Goal: Information Seeking & Learning: Learn about a topic

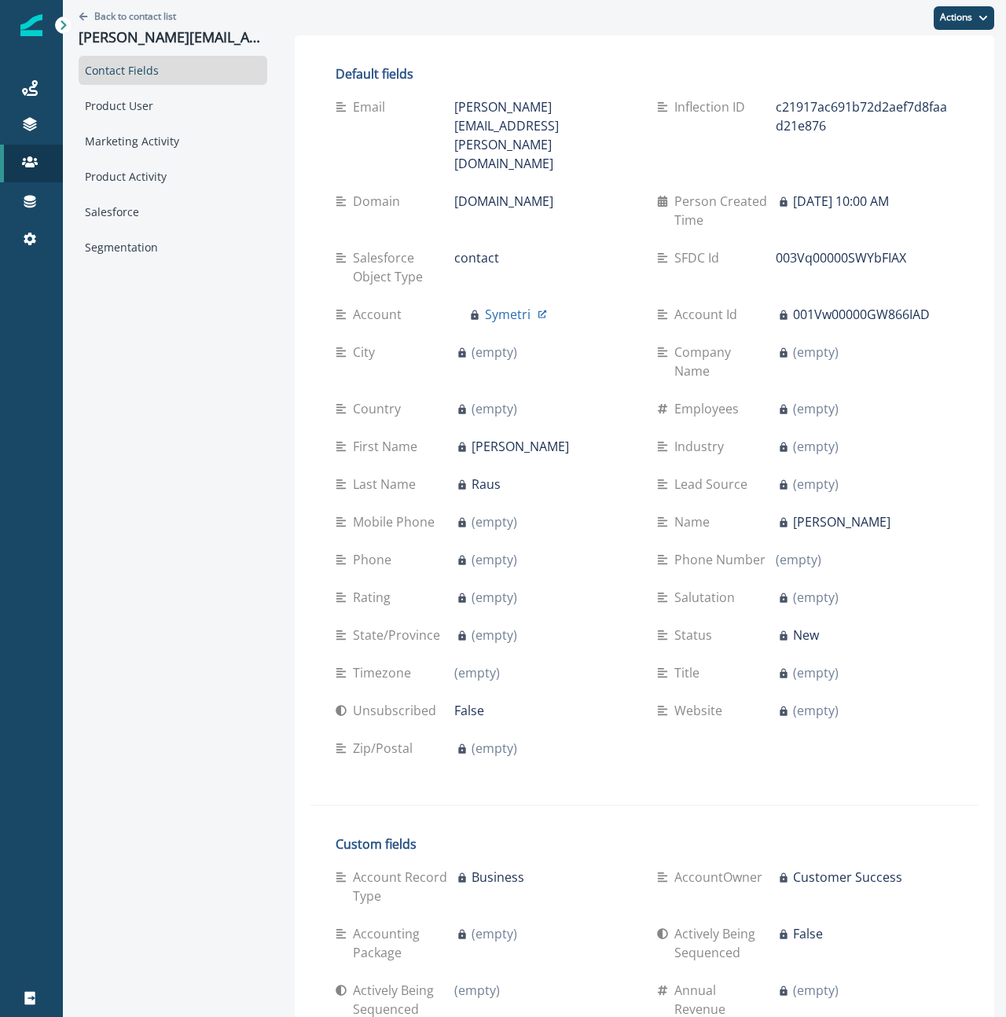
click at [148, 105] on div "Product User" at bounding box center [173, 105] width 189 height 29
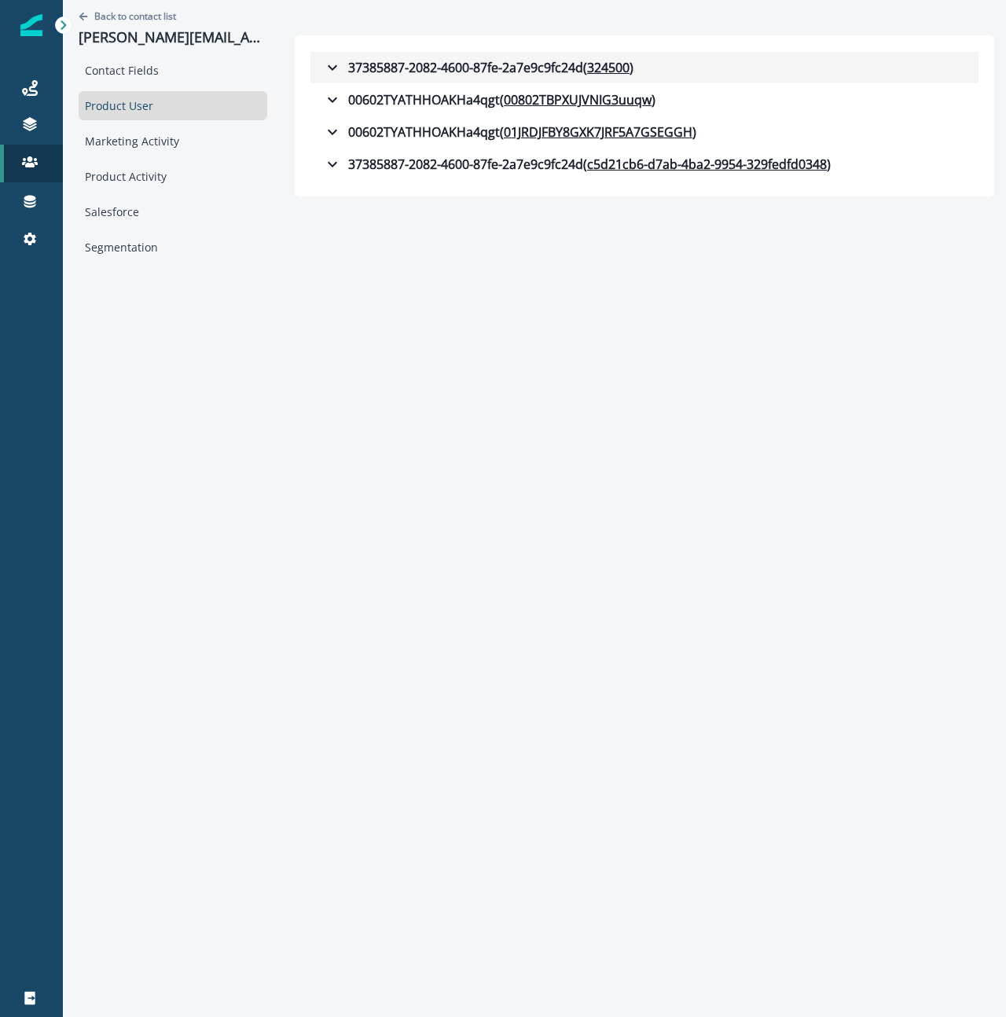
click at [323, 69] on icon "button" at bounding box center [332, 67] width 19 height 19
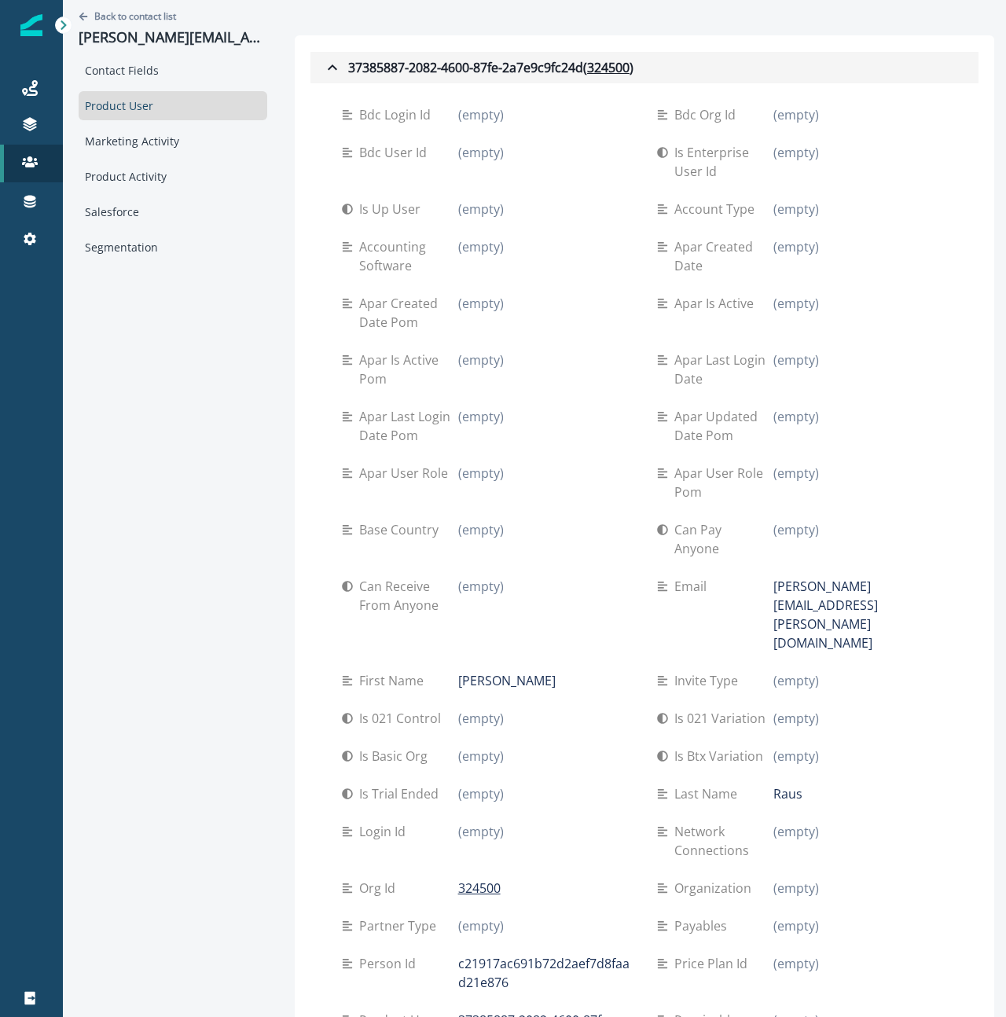
click at [323, 69] on icon "button" at bounding box center [332, 67] width 19 height 19
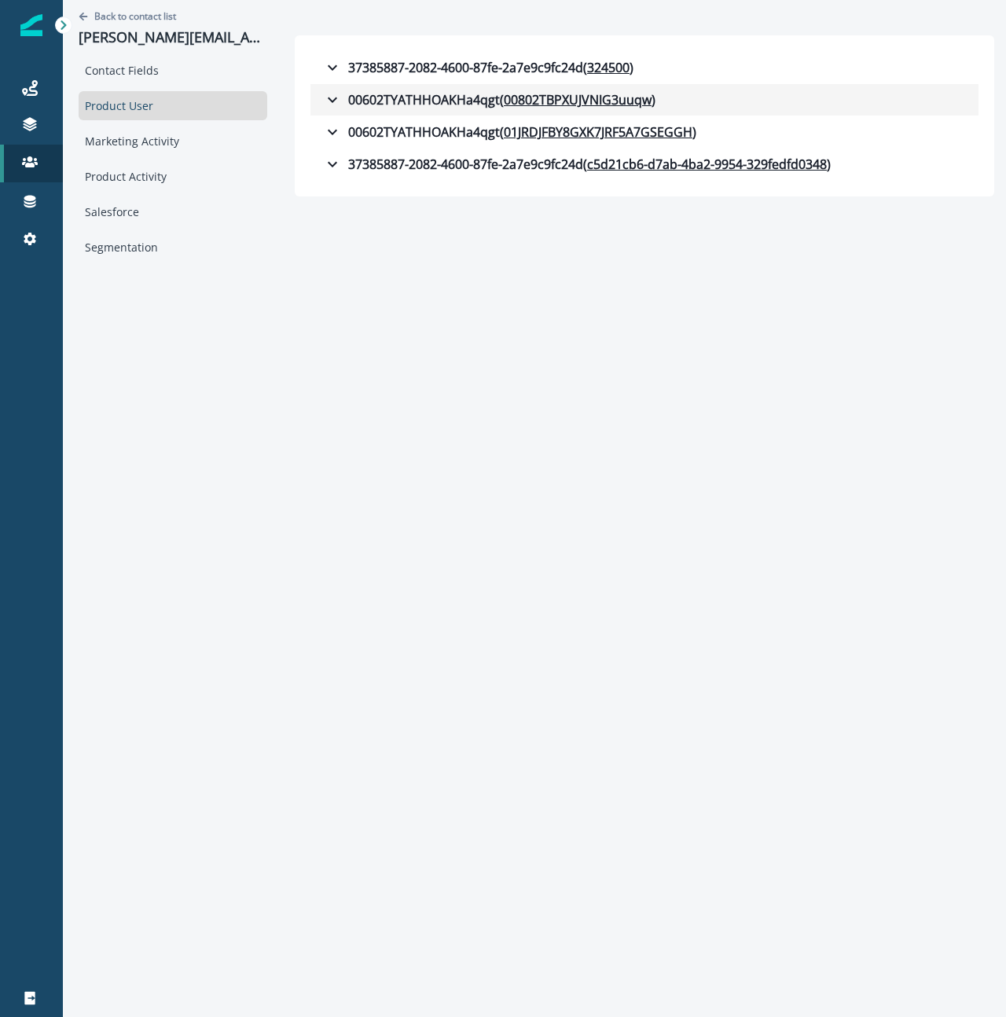
click at [323, 94] on icon "button" at bounding box center [332, 99] width 19 height 19
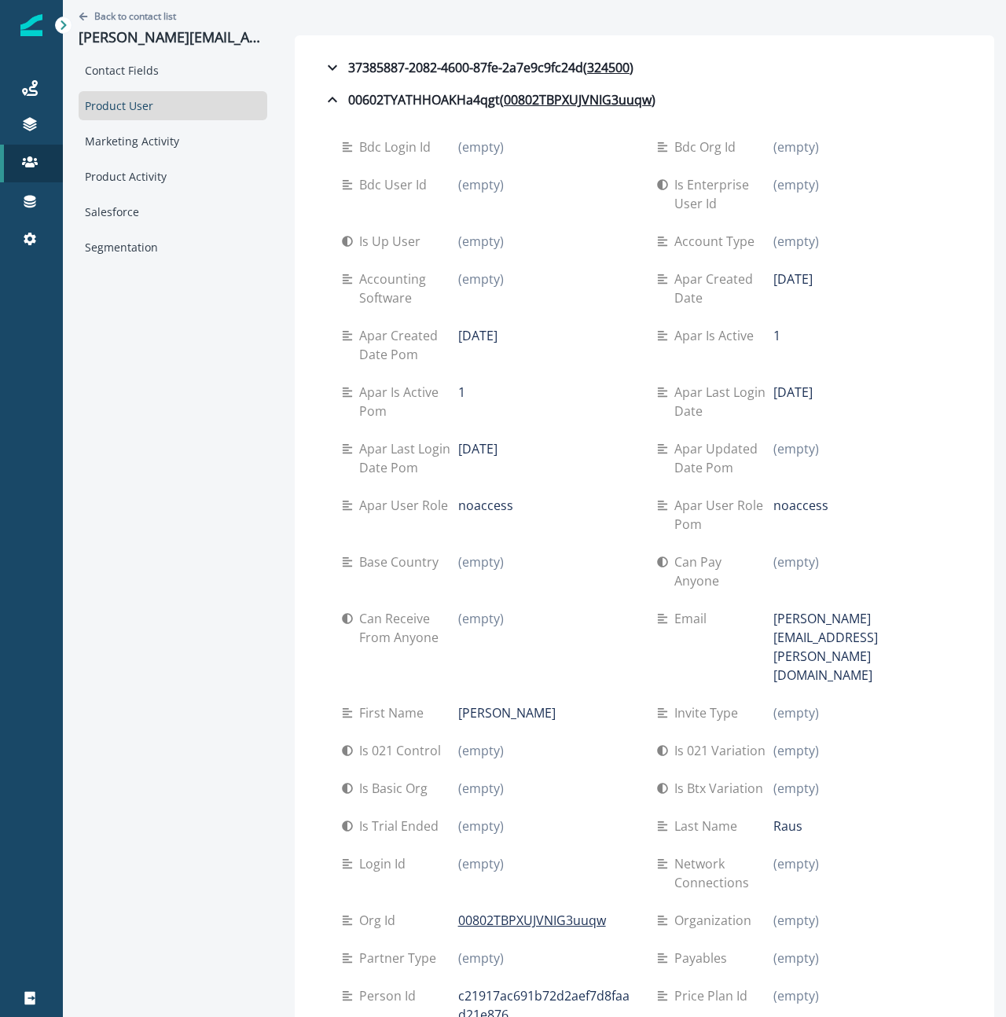
click at [145, 446] on div "Back to contact list [PERSON_NAME][EMAIL_ADDRESS][PERSON_NAME][DOMAIN_NAME] Con…" at bounding box center [173, 710] width 220 height 1420
click at [188, 376] on div "Back to contact list [PERSON_NAME][EMAIL_ADDRESS][PERSON_NAME][DOMAIN_NAME] Con…" at bounding box center [173, 710] width 220 height 1420
click at [158, 323] on div "Back to contact list [PERSON_NAME][EMAIL_ADDRESS][PERSON_NAME][DOMAIN_NAME] Con…" at bounding box center [173, 710] width 220 height 1420
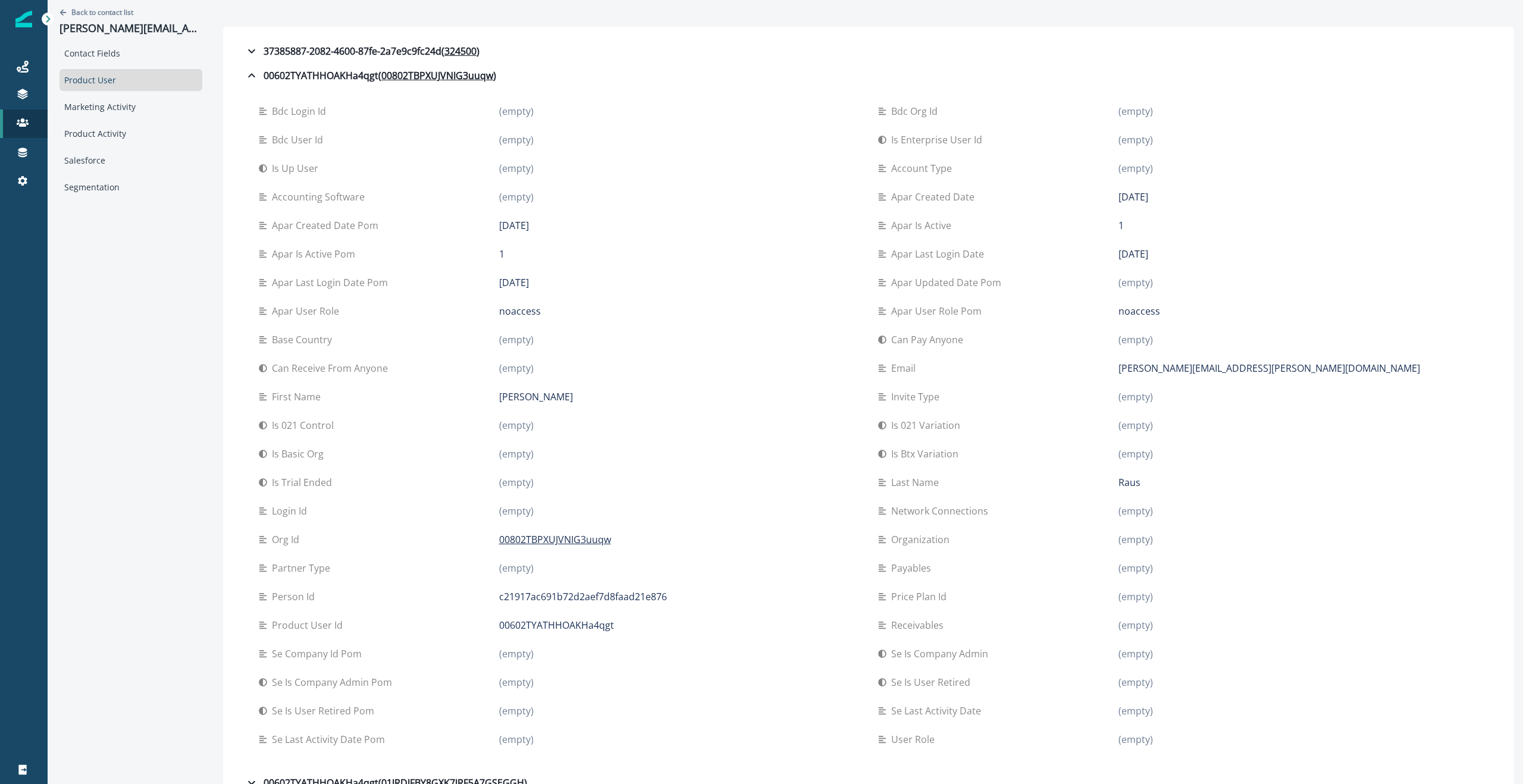
click at [761, 238] on div "Apar is active 1" at bounding box center [1178, 226] width 600 height 29
click at [235, 76] on button "00602TYATHHOAKHa4qgt ( 00802TBPXUJVNIG3uuqw )" at bounding box center [868, 75] width 1267 height 23
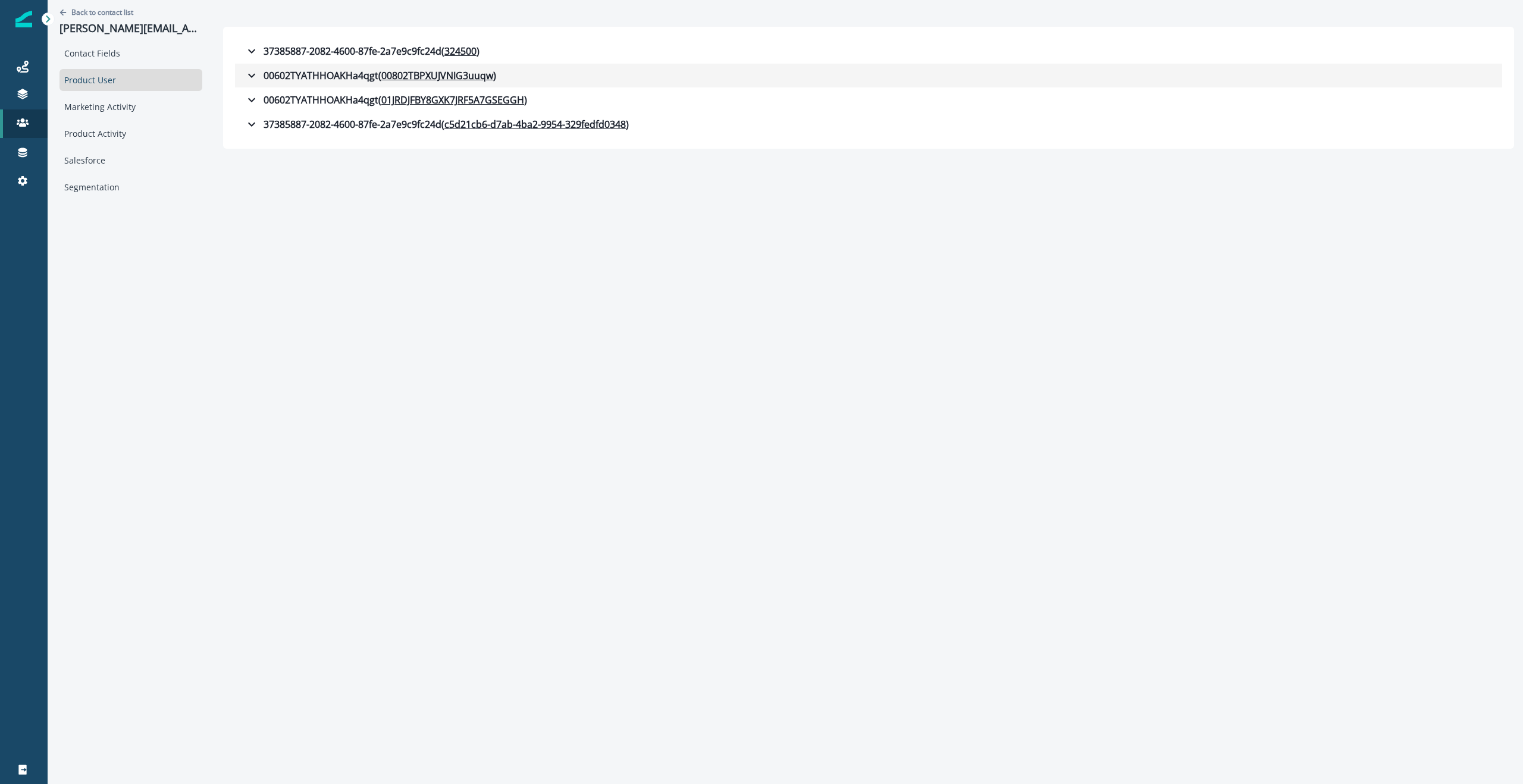
click at [244, 73] on icon "button" at bounding box center [251, 75] width 14 height 14
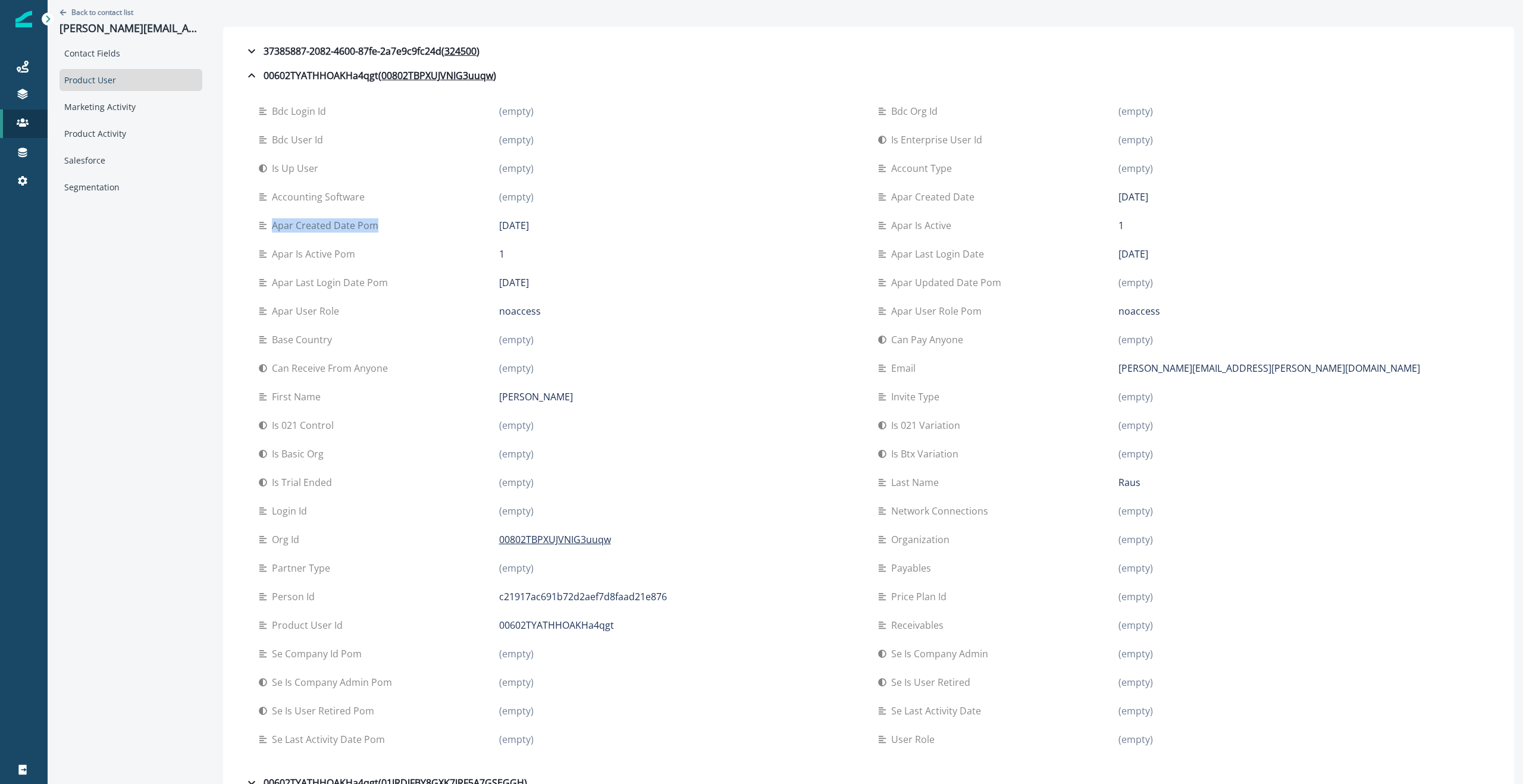
drag, startPoint x: 260, startPoint y: 228, endPoint x: 369, endPoint y: 226, distance: 109.0
click at [365, 227] on p "Apar created date pom" at bounding box center [327, 225] width 111 height 14
click at [370, 227] on div "Apar created date pom" at bounding box center [379, 225] width 241 height 14
click at [272, 226] on p "Apar created date pom" at bounding box center [327, 225] width 111 height 14
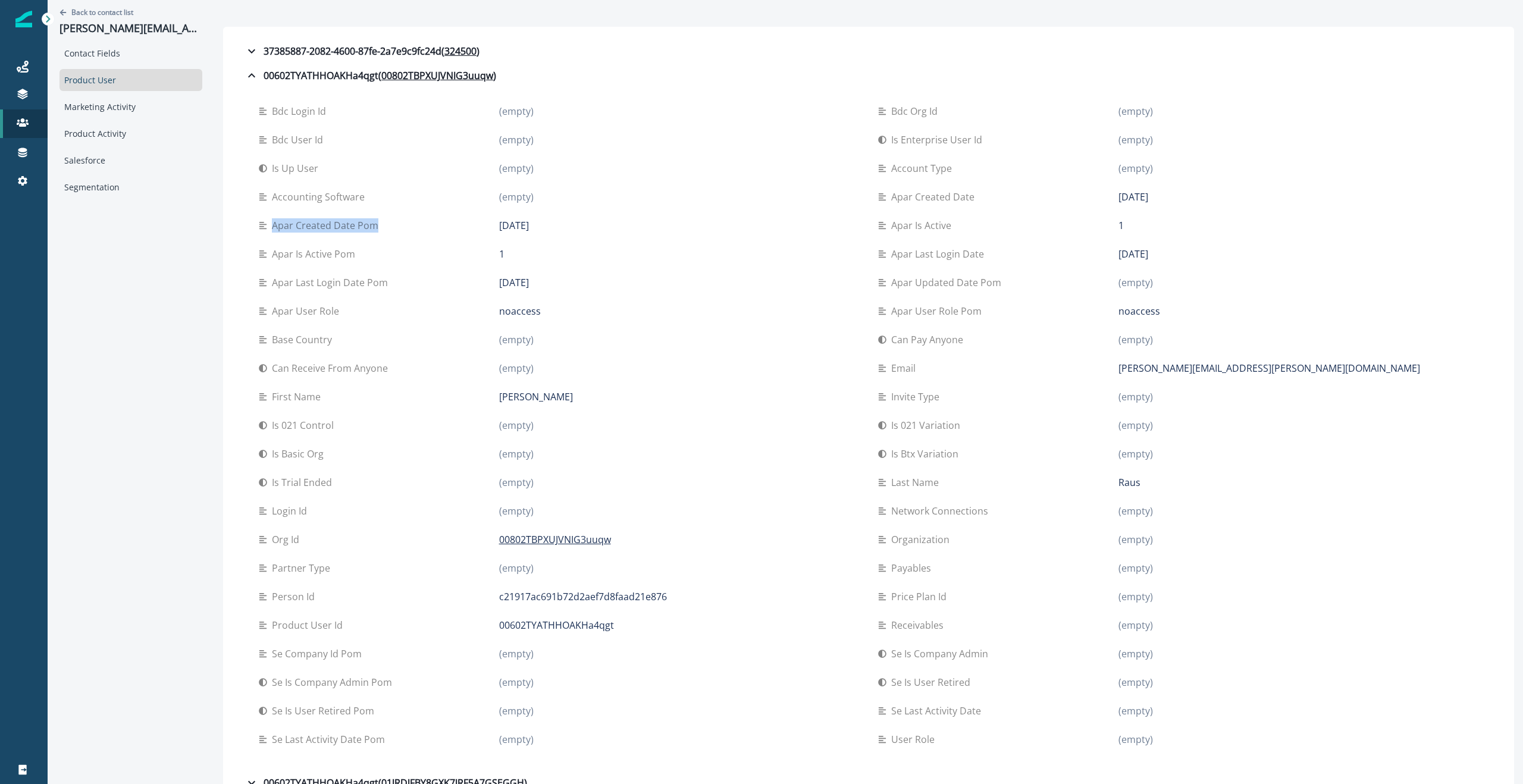
drag, startPoint x: 258, startPoint y: 225, endPoint x: 463, endPoint y: 227, distance: 205.0
click at [360, 226] on p "Apar created date pom" at bounding box center [327, 225] width 111 height 14
click at [730, 221] on div "[DATE]" at bounding box center [679, 225] width 360 height 14
drag, startPoint x: 982, startPoint y: 261, endPoint x: 883, endPoint y: 256, distance: 99.1
click at [761, 256] on div "Apar last login date [DATE]" at bounding box center [1178, 254] width 600 height 29
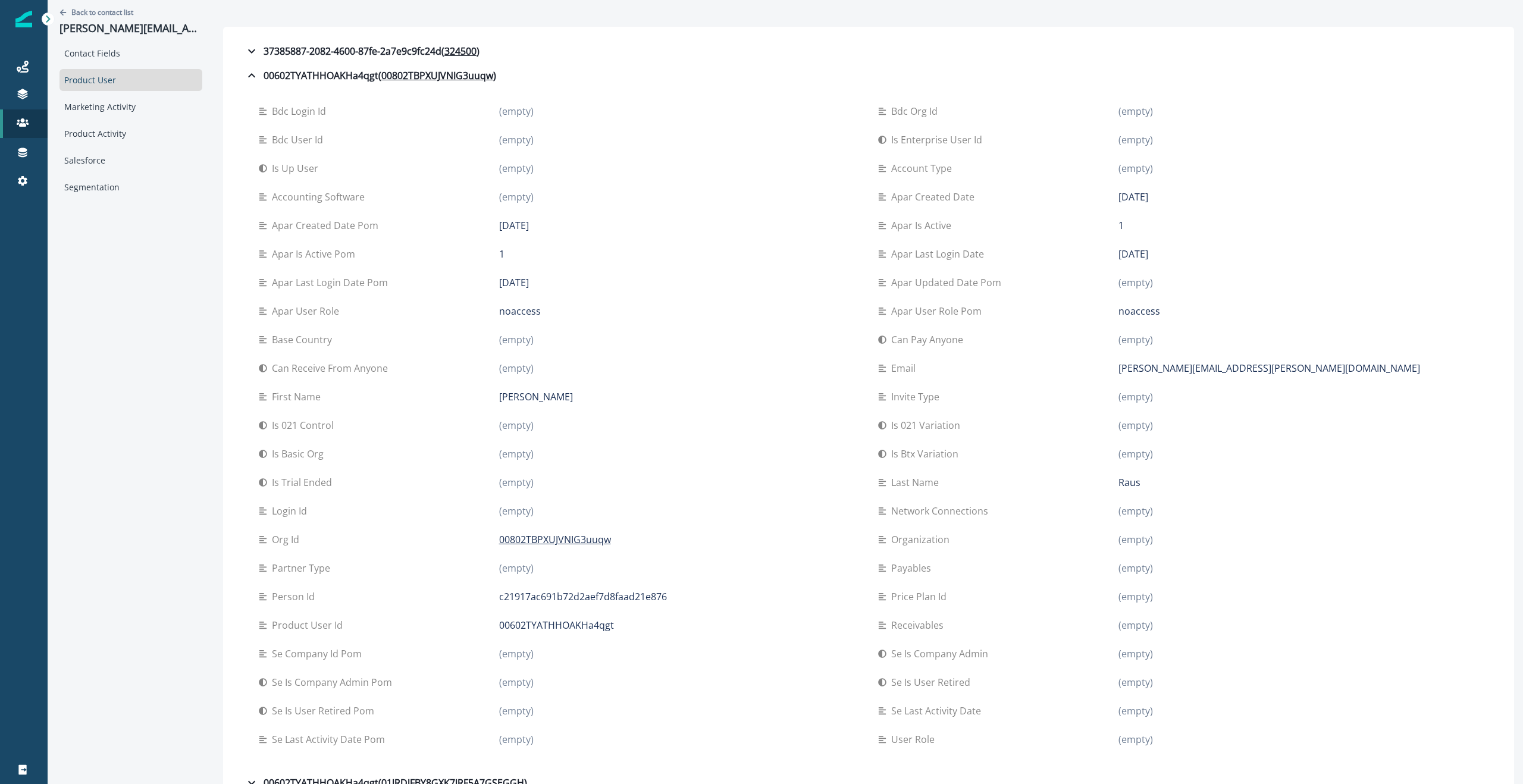
click at [761, 274] on div "Apar updated date pom (empty)" at bounding box center [1178, 282] width 600 height 29
click at [279, 229] on p "Apar created date pom" at bounding box center [327, 225] width 111 height 14
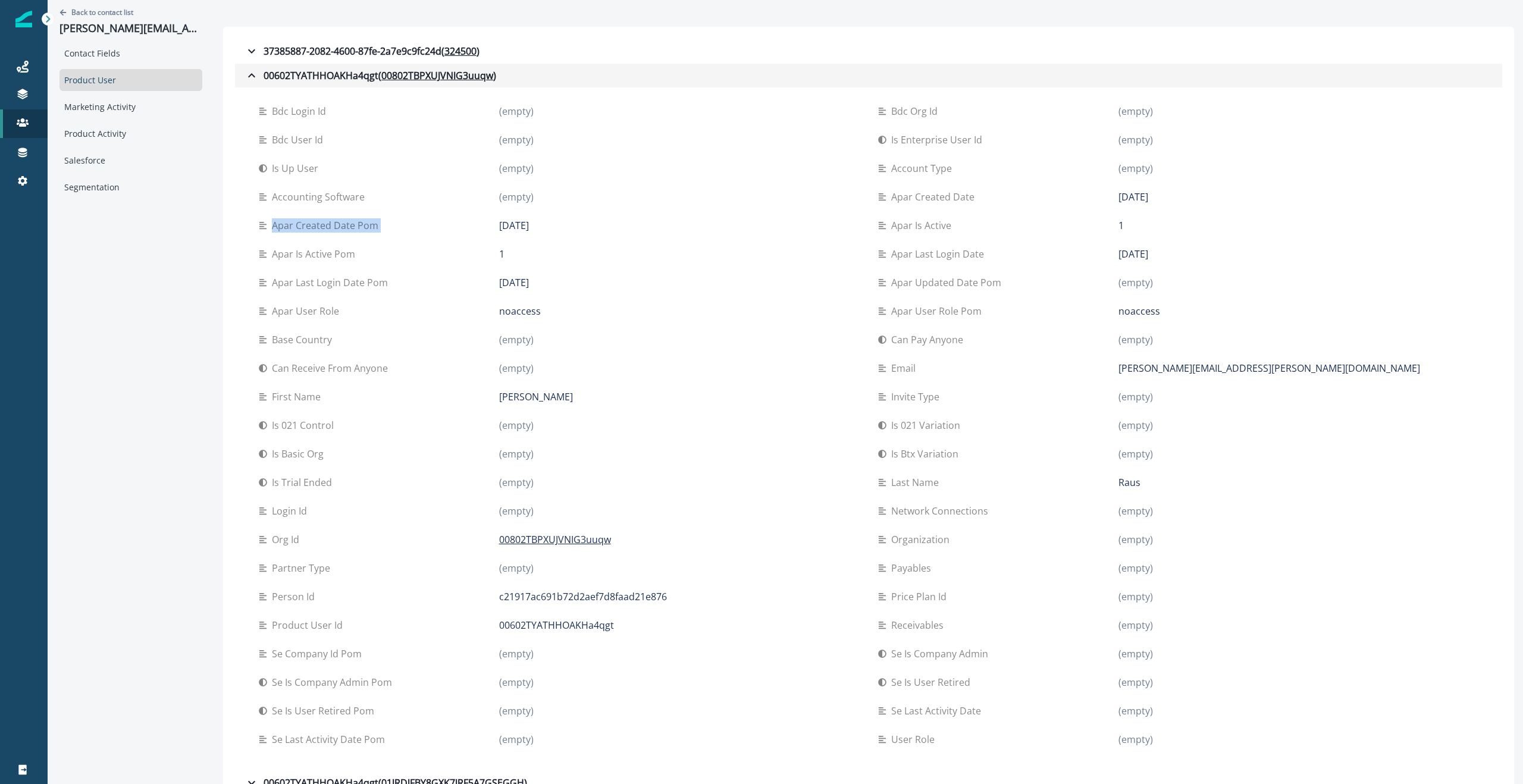
click at [244, 76] on icon "button" at bounding box center [251, 75] width 14 height 14
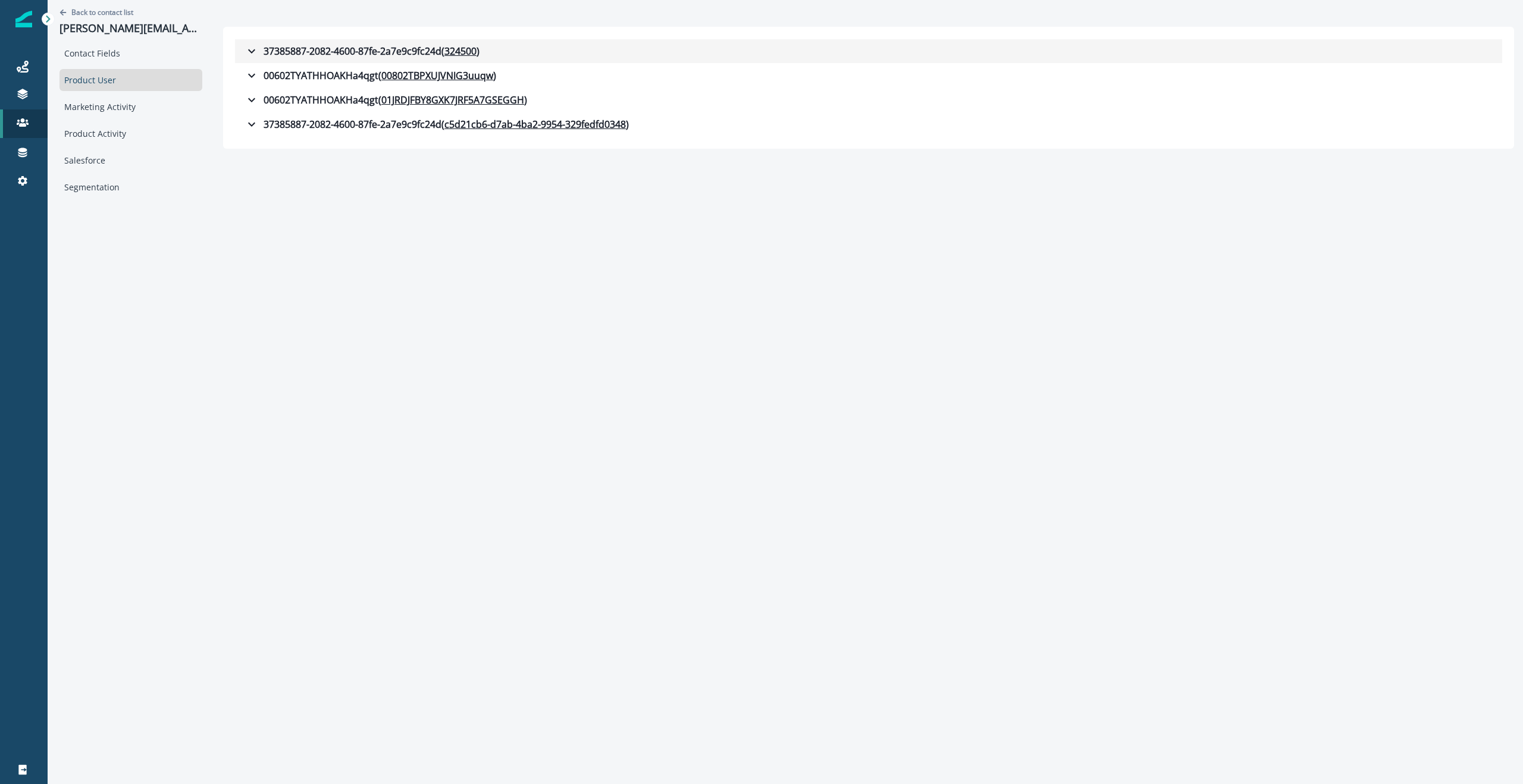
click at [244, 51] on icon "button" at bounding box center [251, 51] width 14 height 14
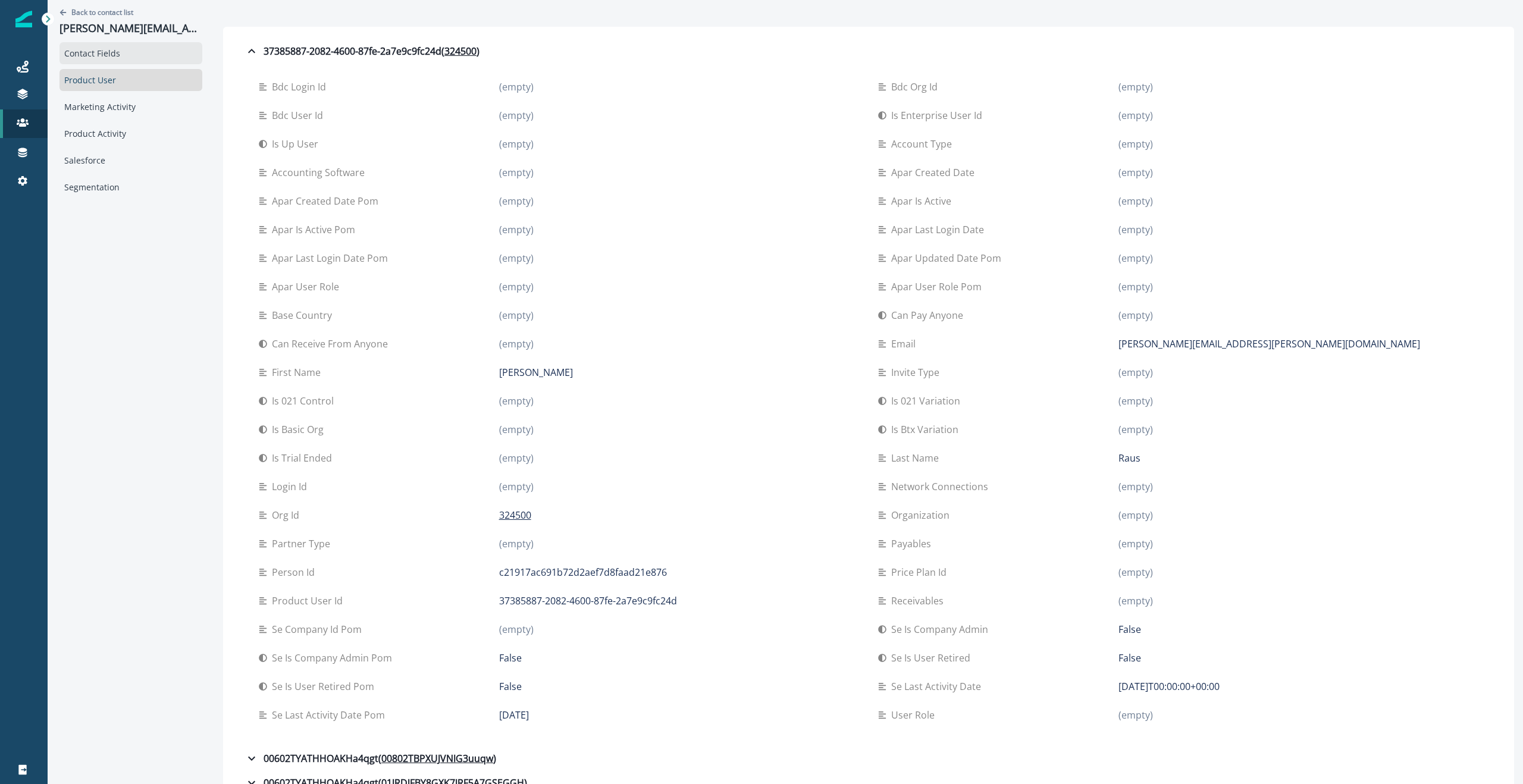
click at [89, 54] on div "Contact Fields" at bounding box center [131, 53] width 143 height 22
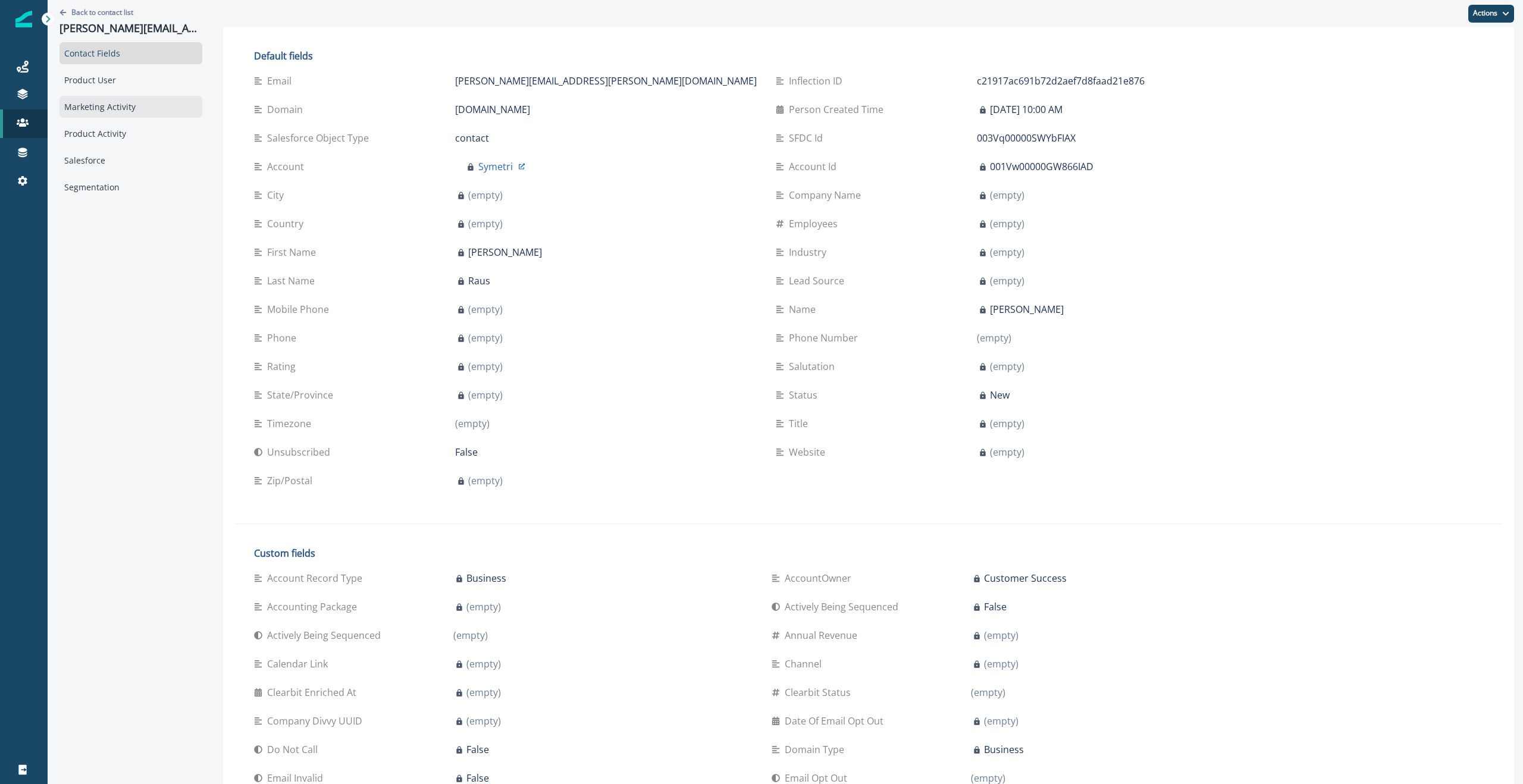
click at [111, 107] on div "Marketing Activity" at bounding box center [131, 107] width 143 height 22
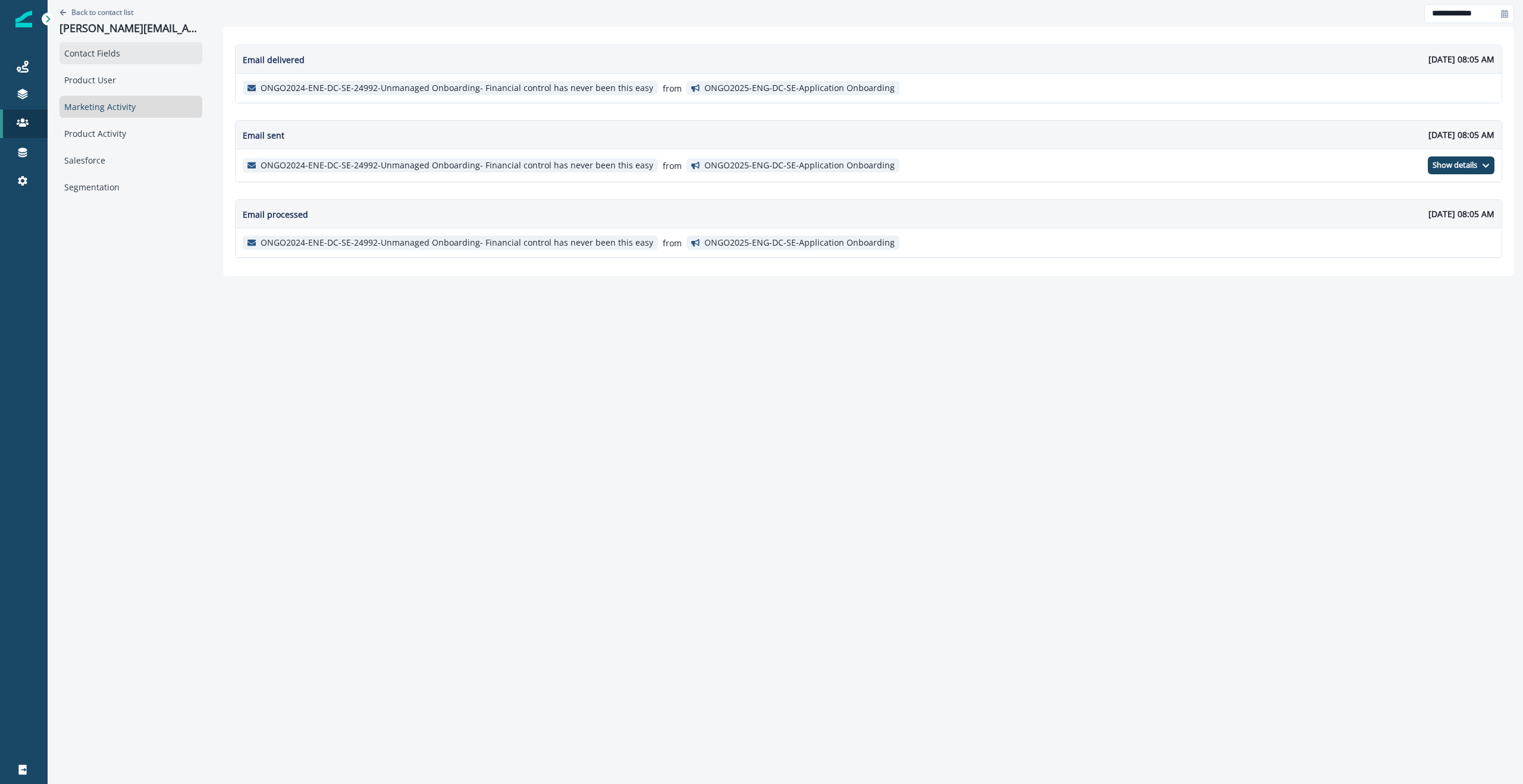
click at [107, 51] on div "Contact Fields" at bounding box center [131, 53] width 143 height 22
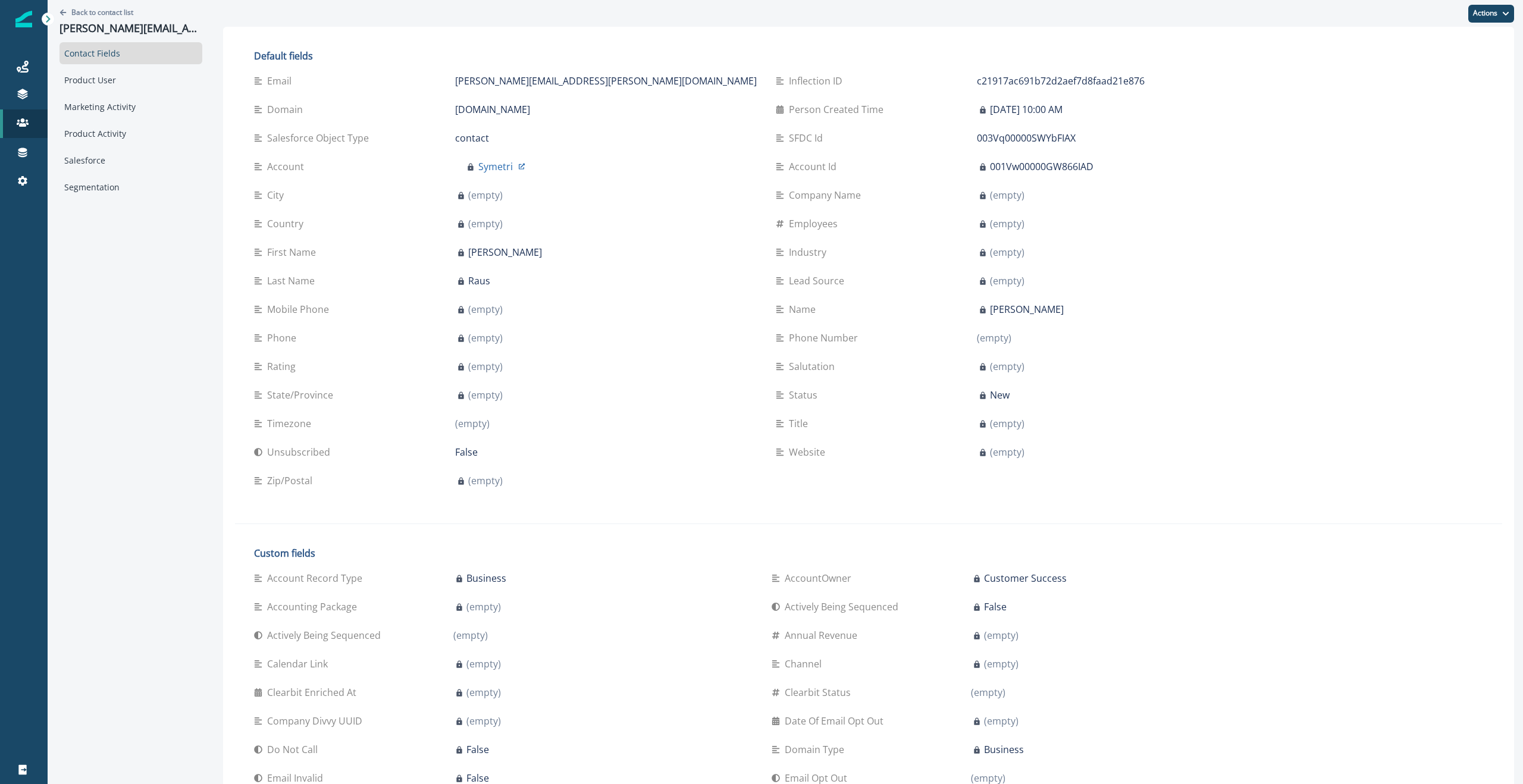
click at [761, 115] on p "Person Created Time" at bounding box center [838, 109] width 99 height 14
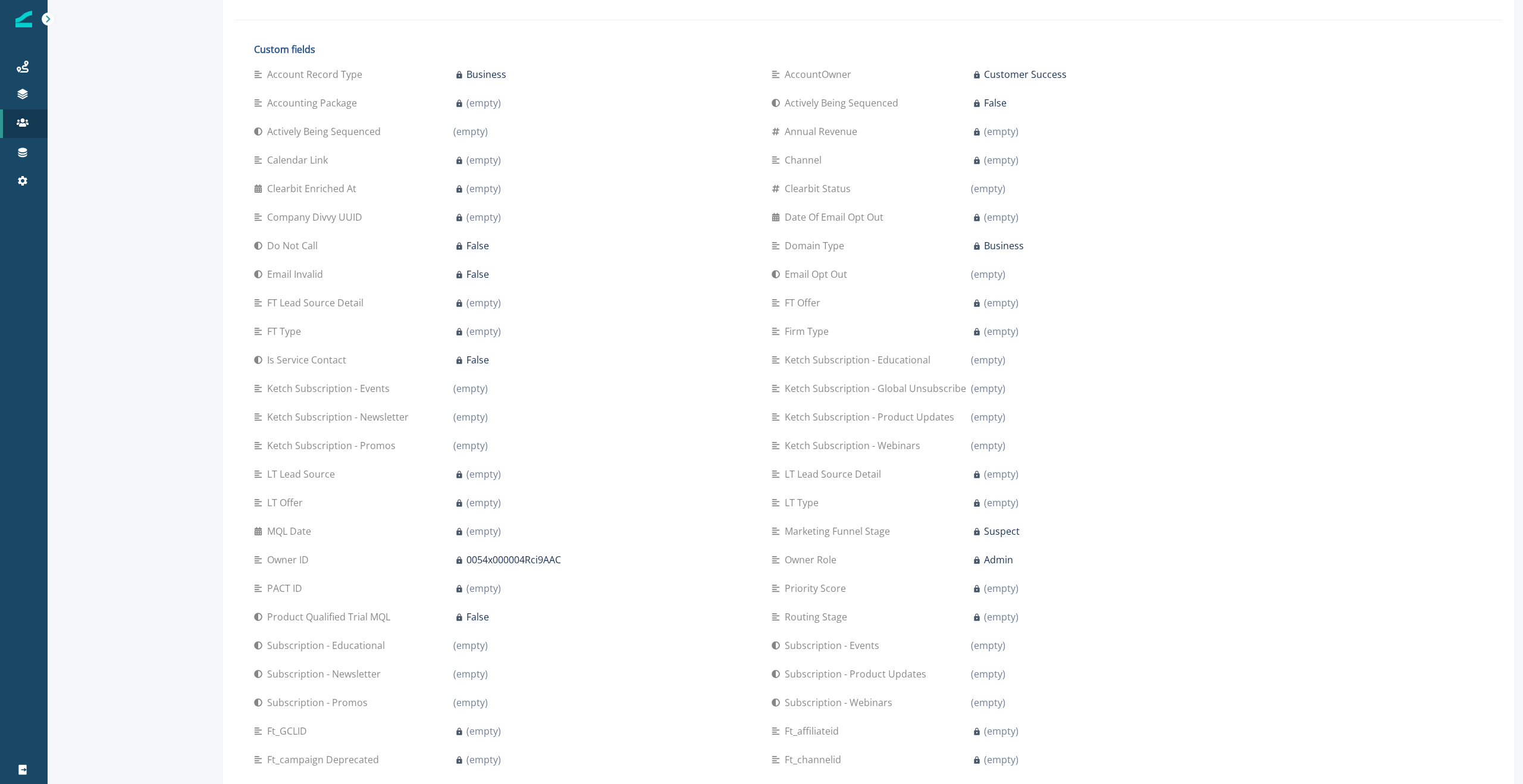
scroll to position [394, 0]
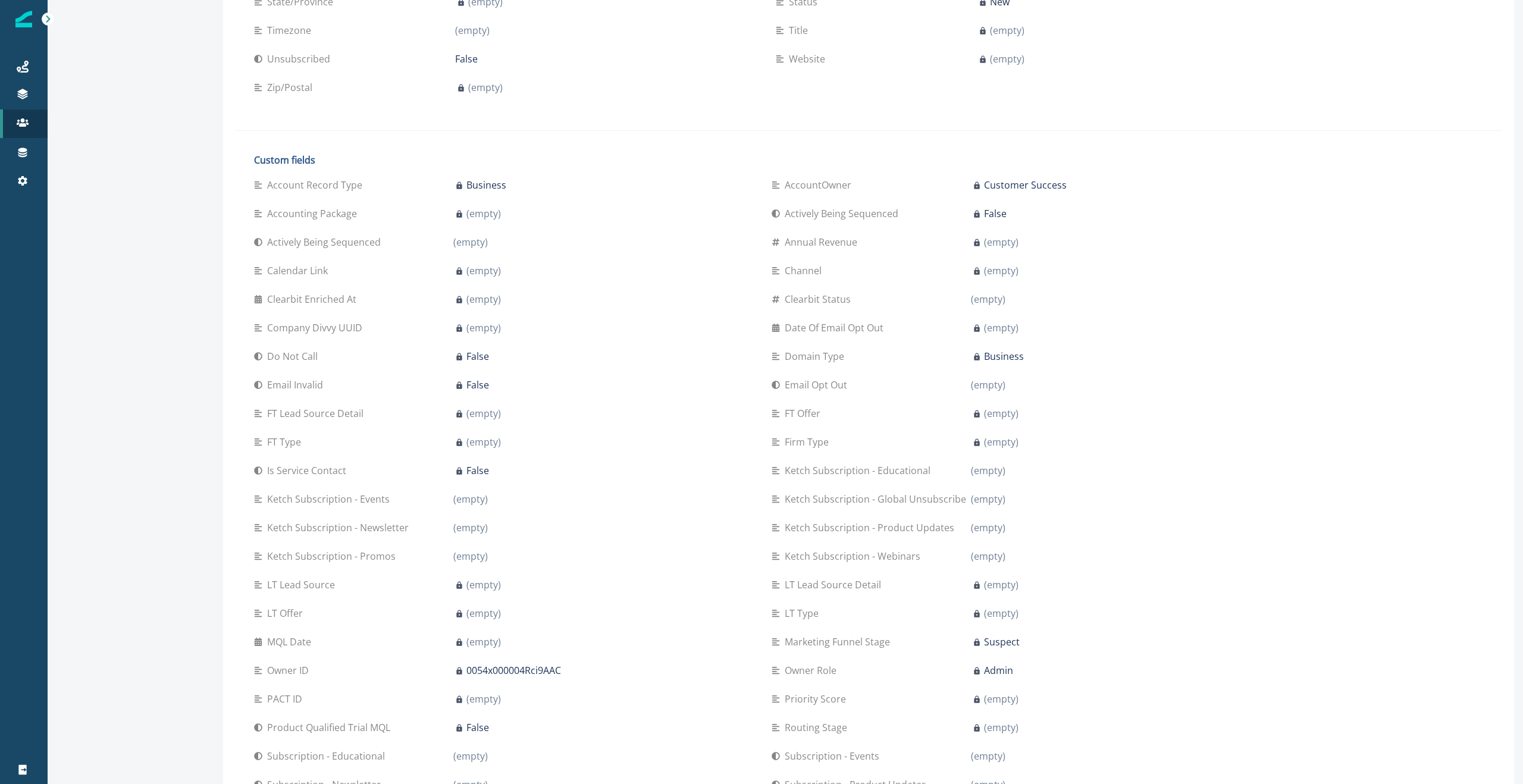
click at [156, 304] on div "Back to contact list [PERSON_NAME][EMAIL_ADDRESS][PERSON_NAME][DOMAIN_NAME] Con…" at bounding box center [131, 586] width 167 height 1959
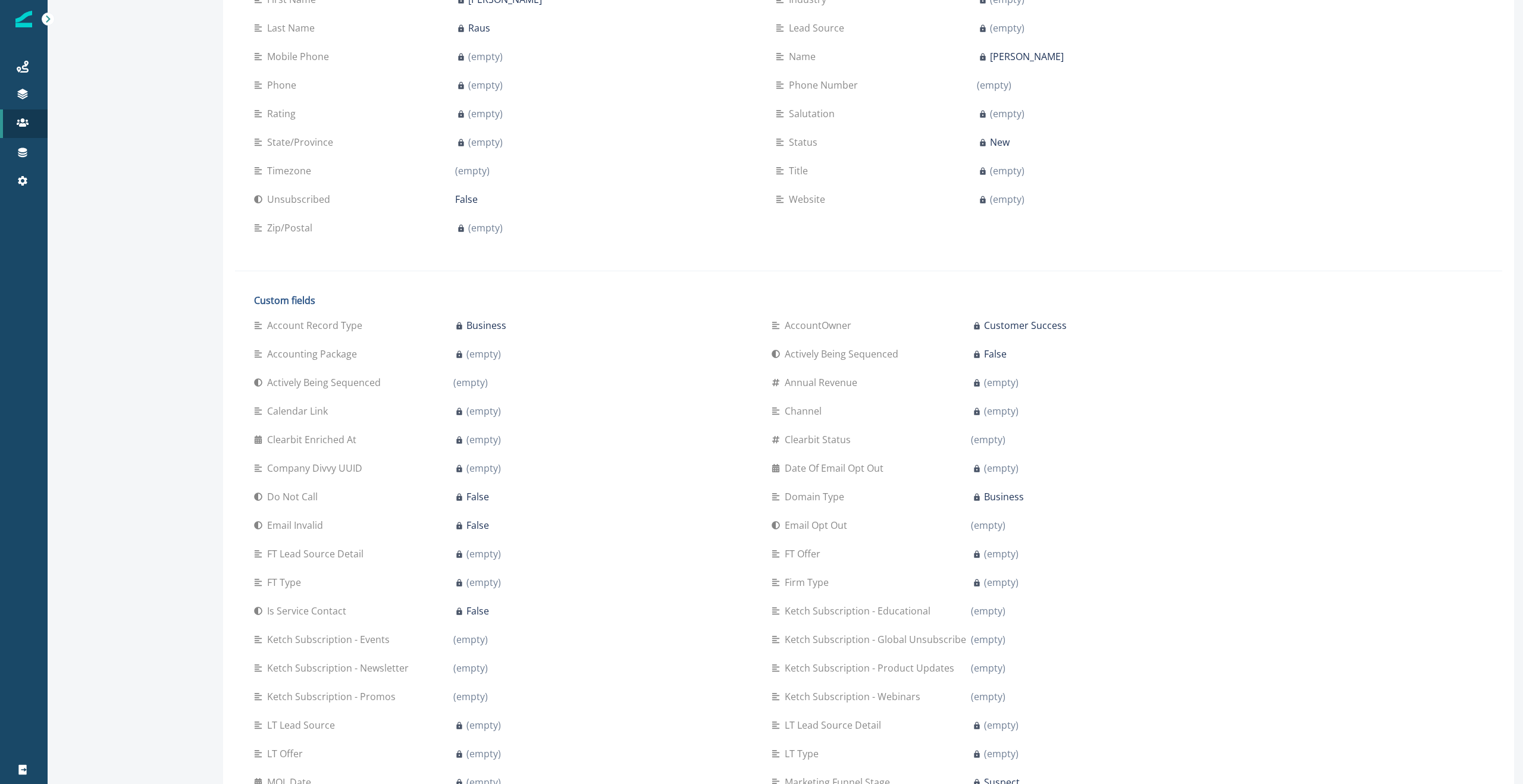
scroll to position [0, 0]
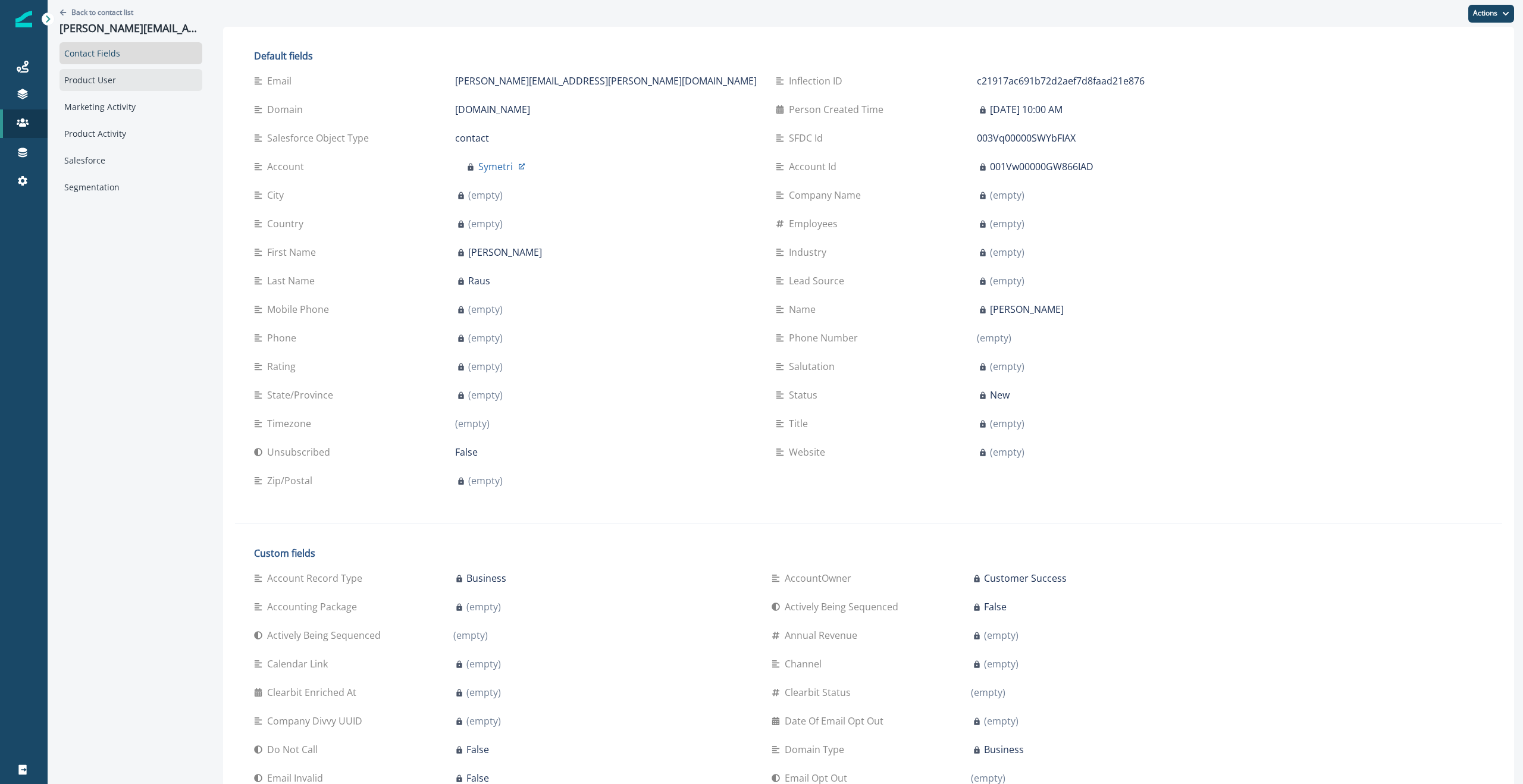
click at [82, 73] on div "Product User" at bounding box center [131, 79] width 143 height 22
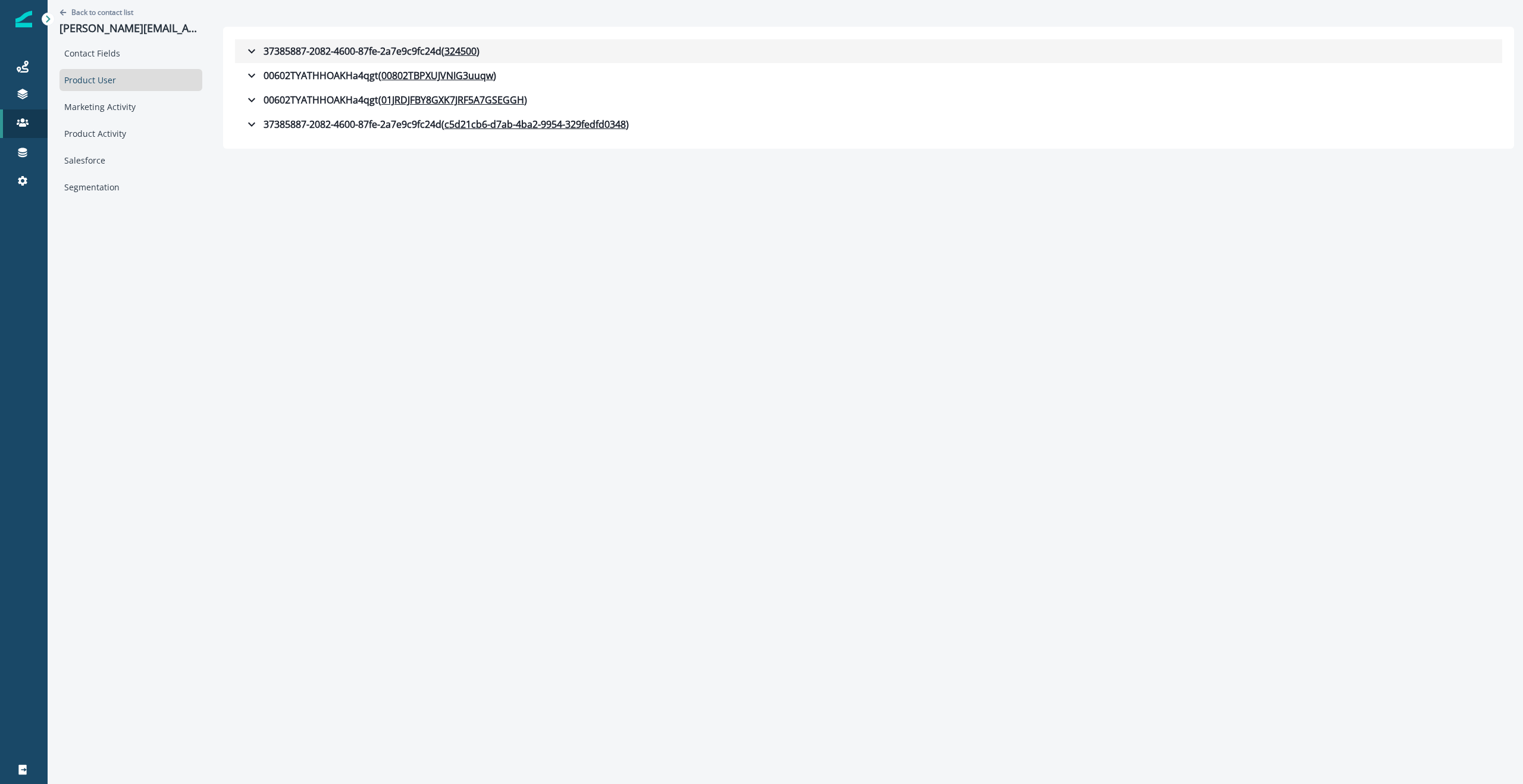
click at [244, 47] on icon "button" at bounding box center [251, 51] width 14 height 14
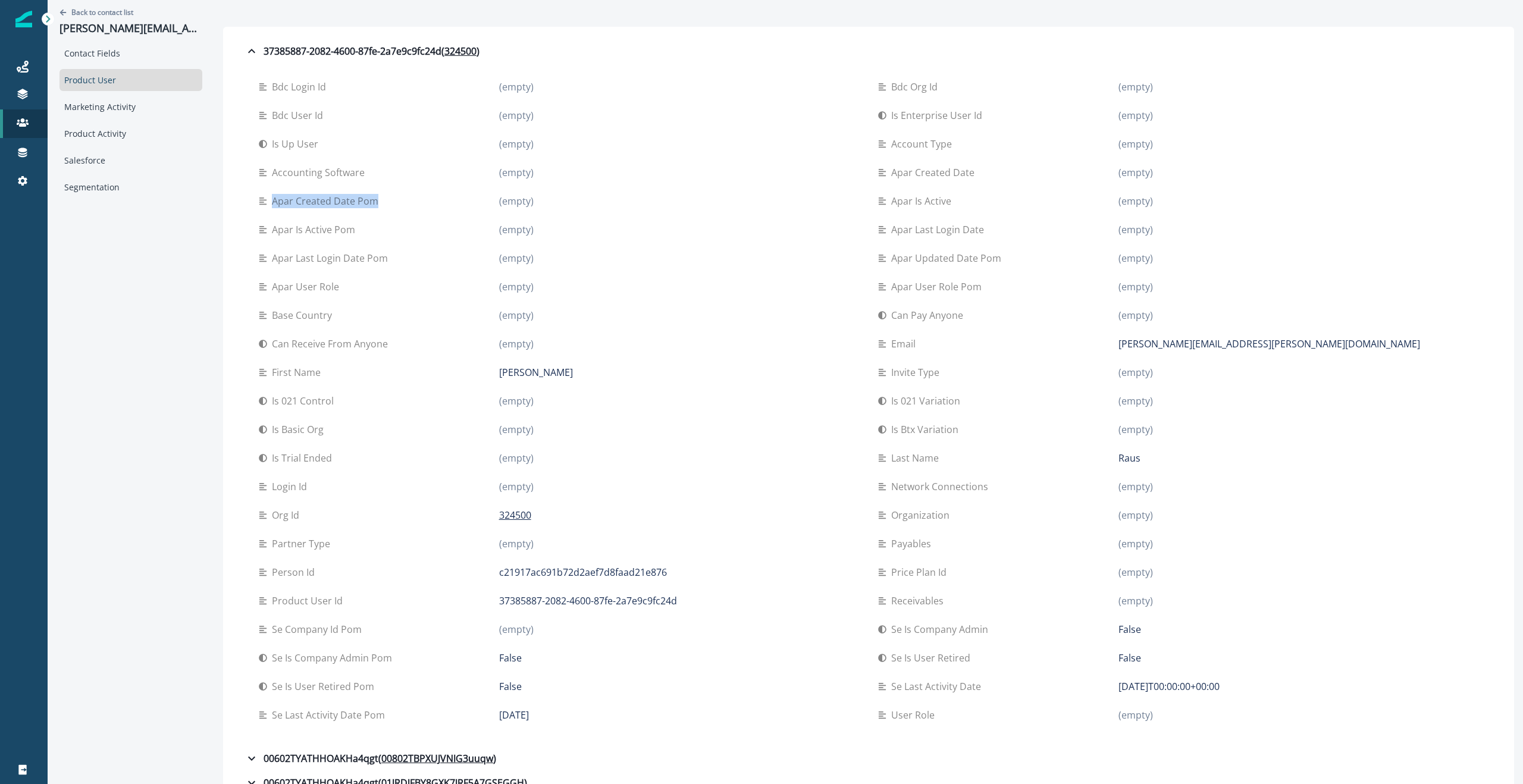
drag, startPoint x: 363, startPoint y: 201, endPoint x: 293, endPoint y: 207, distance: 70.3
click at [272, 200] on p "Apar created date pom" at bounding box center [327, 201] width 111 height 14
click at [394, 219] on div "Apar is active pom (empty)" at bounding box center [559, 230] width 600 height 29
click at [761, 282] on p "Apar user role pom" at bounding box center [939, 286] width 95 height 14
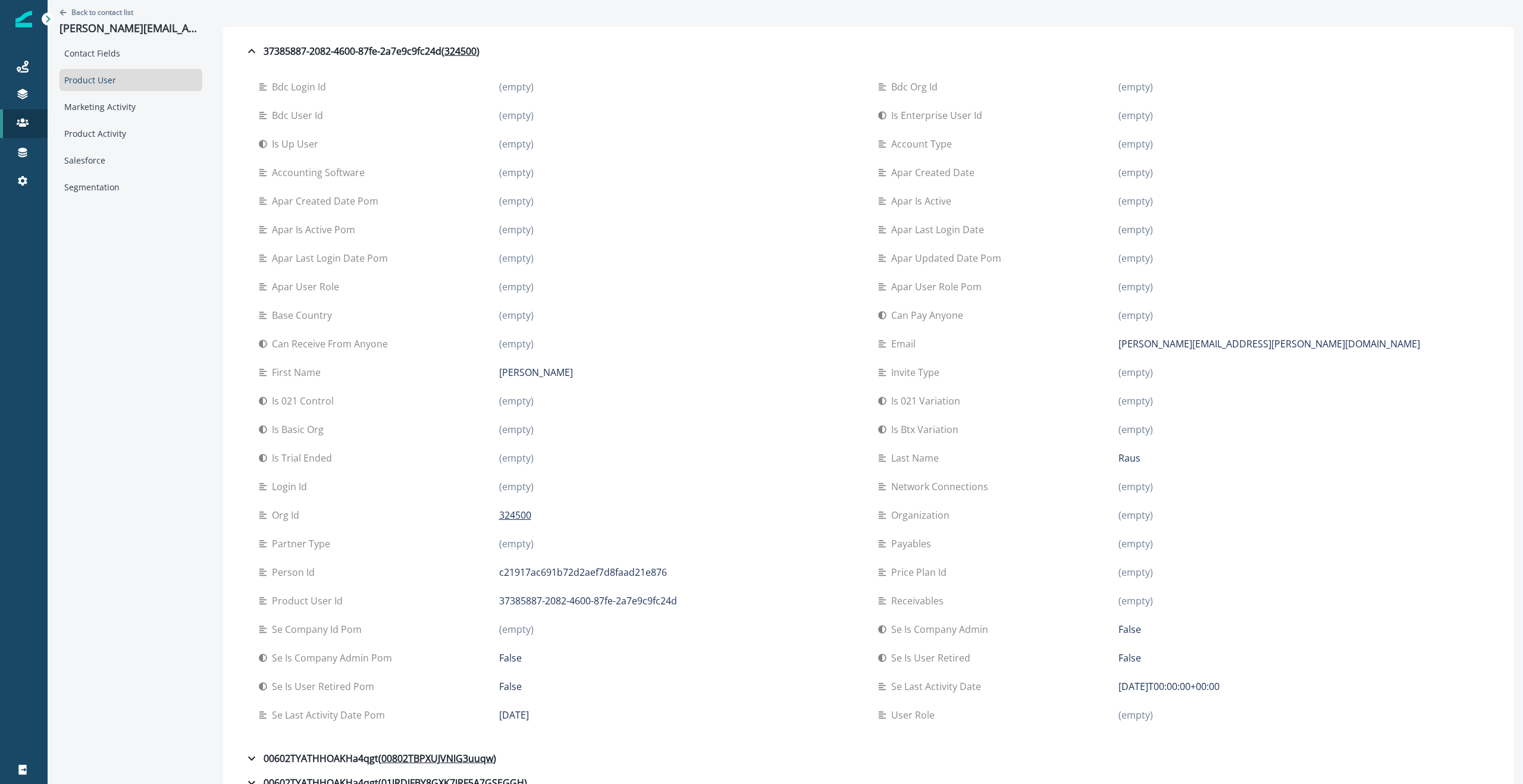
click at [761, 260] on p "Apar updated date pom" at bounding box center [948, 258] width 115 height 14
click at [456, 50] on u "324500" at bounding box center [460, 51] width 32 height 14
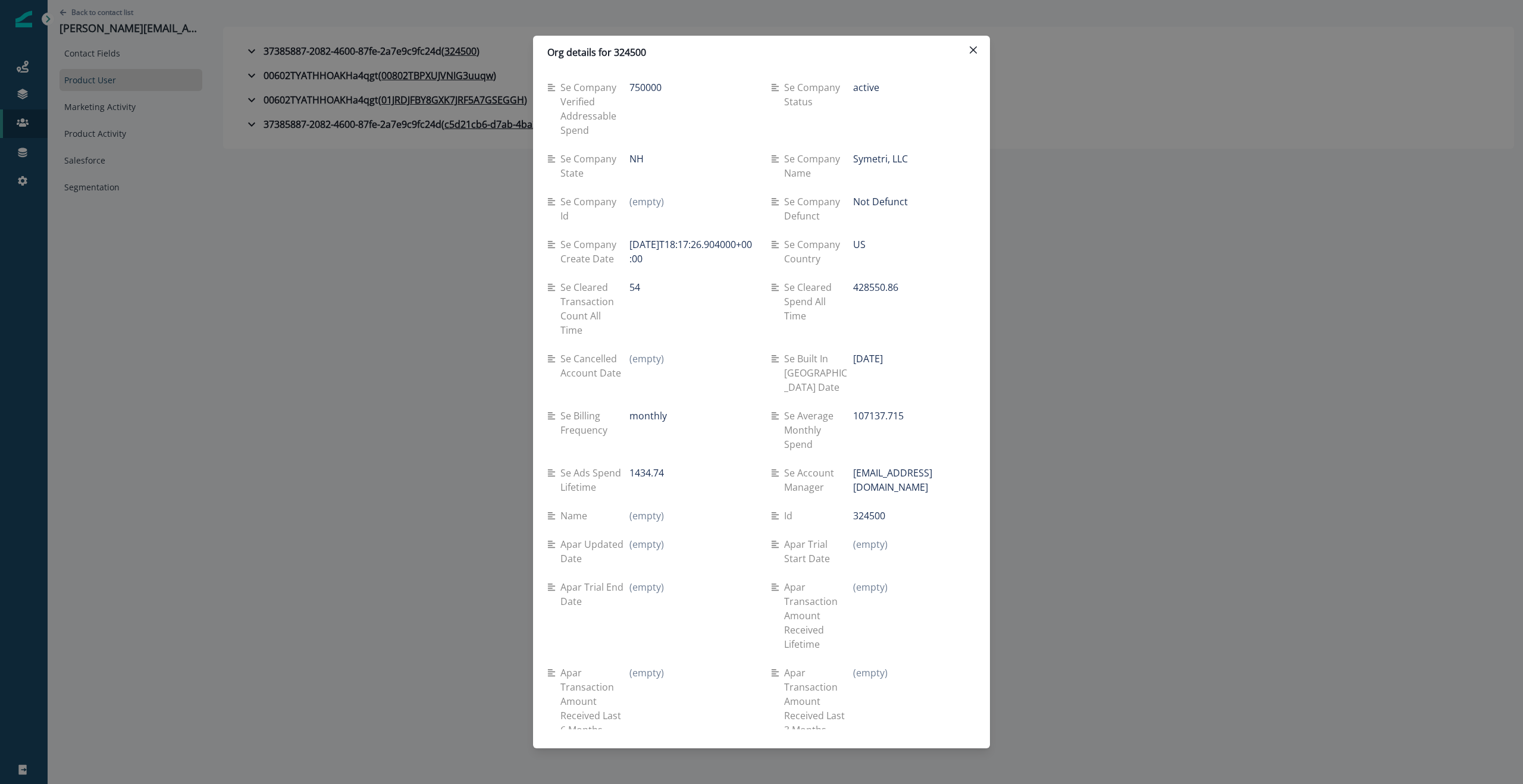
scroll to position [1174, 0]
click at [621, 54] on p "Org details for 324500" at bounding box center [596, 52] width 98 height 14
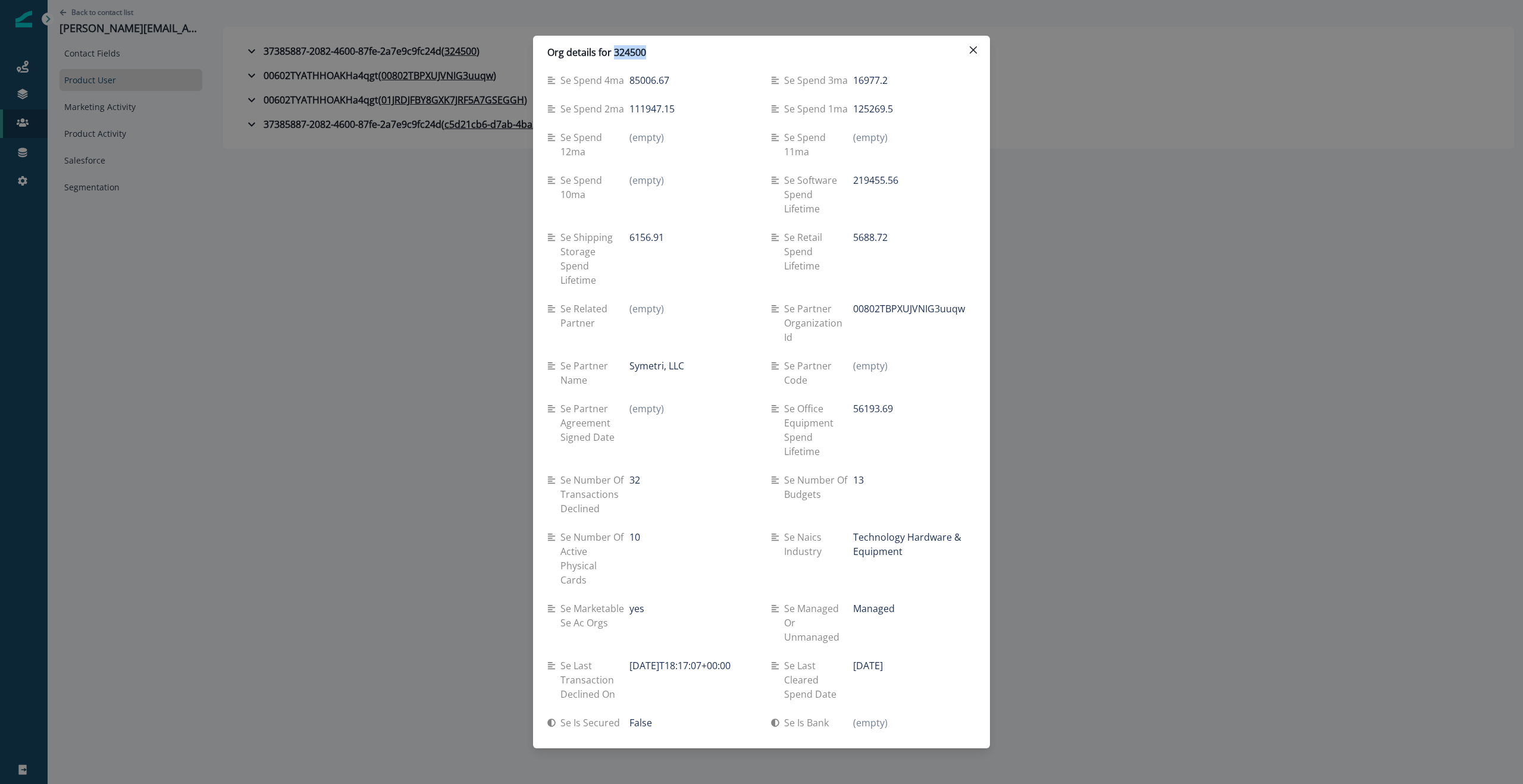
scroll to position [0, 0]
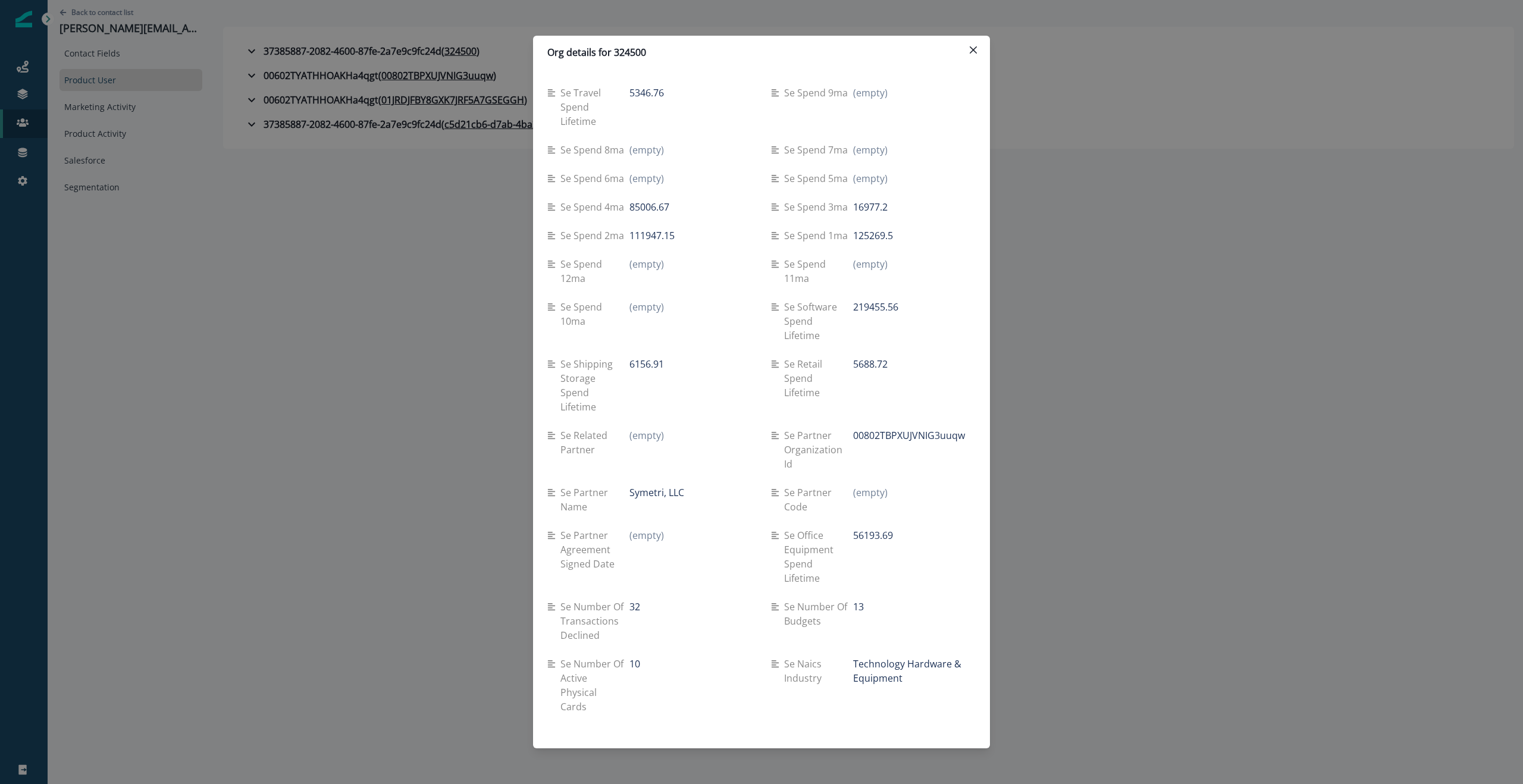
click at [761, 173] on div "(empty)" at bounding box center [914, 178] width 123 height 14
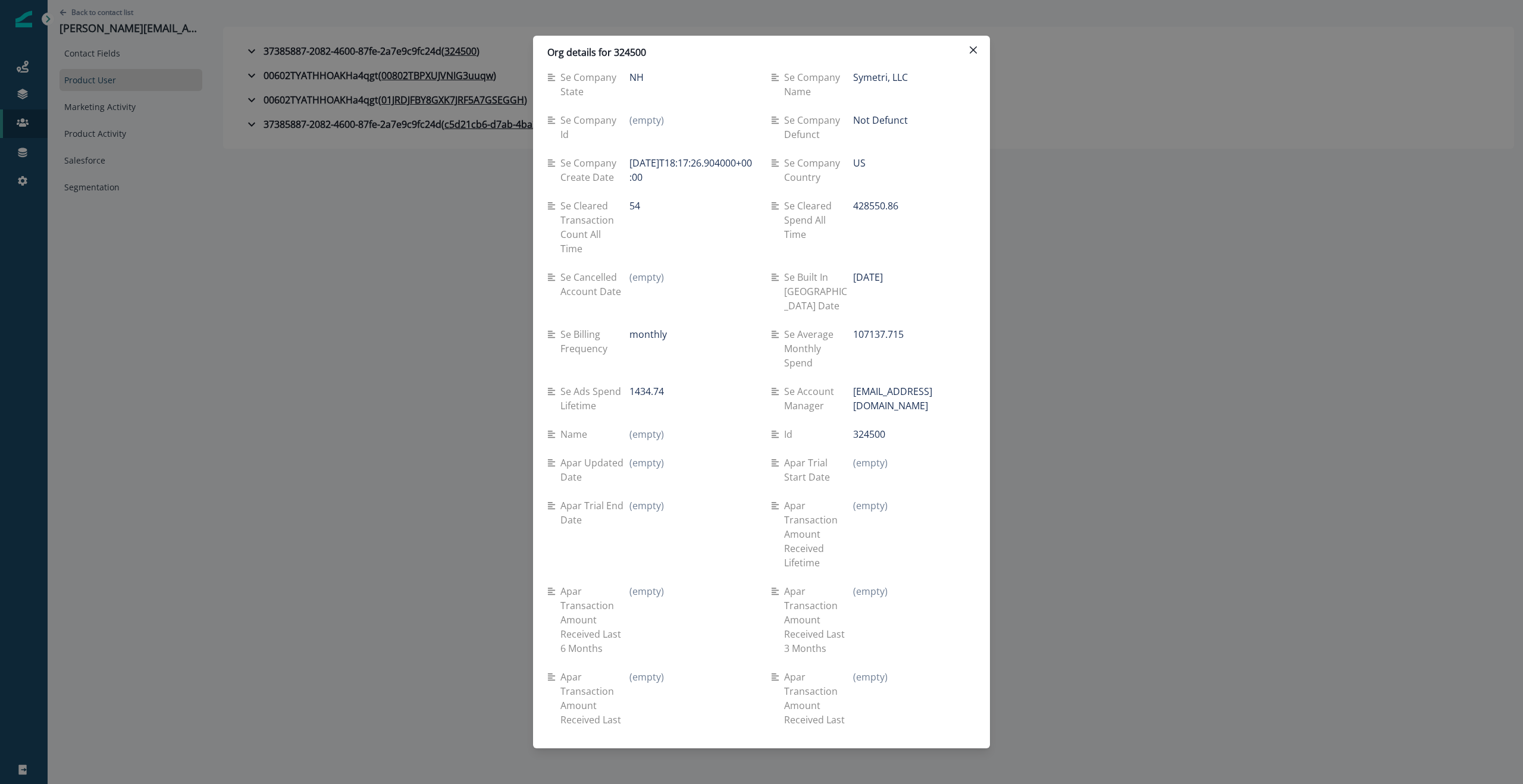
scroll to position [1270, 0]
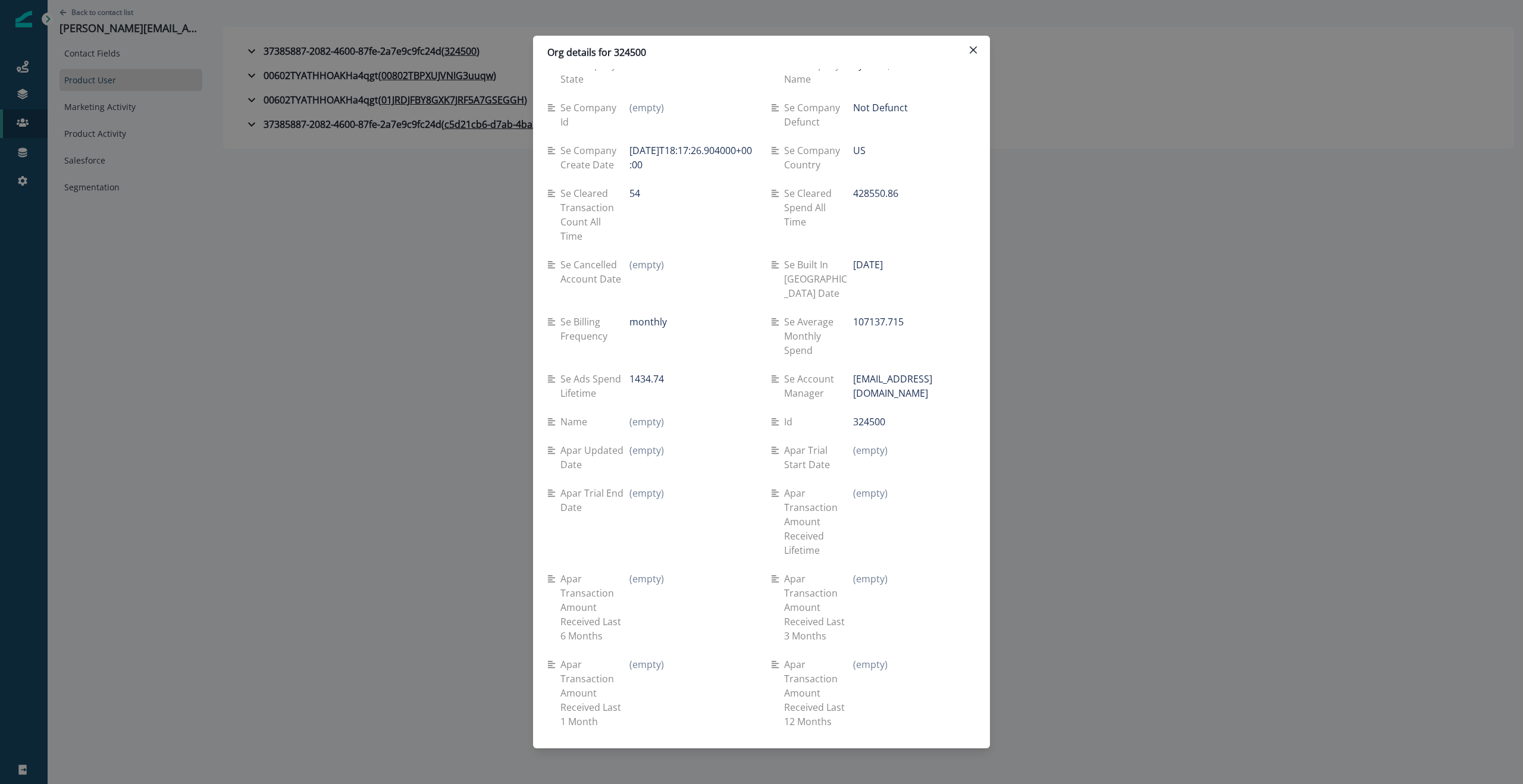
click at [573, 487] on div "Apar trial end date (empty)" at bounding box center [649, 521] width 204 height 86
click at [577, 486] on p "Apar trial end date" at bounding box center [594, 500] width 69 height 29
click at [722, 486] on div "(empty)" at bounding box center [691, 500] width 123 height 29
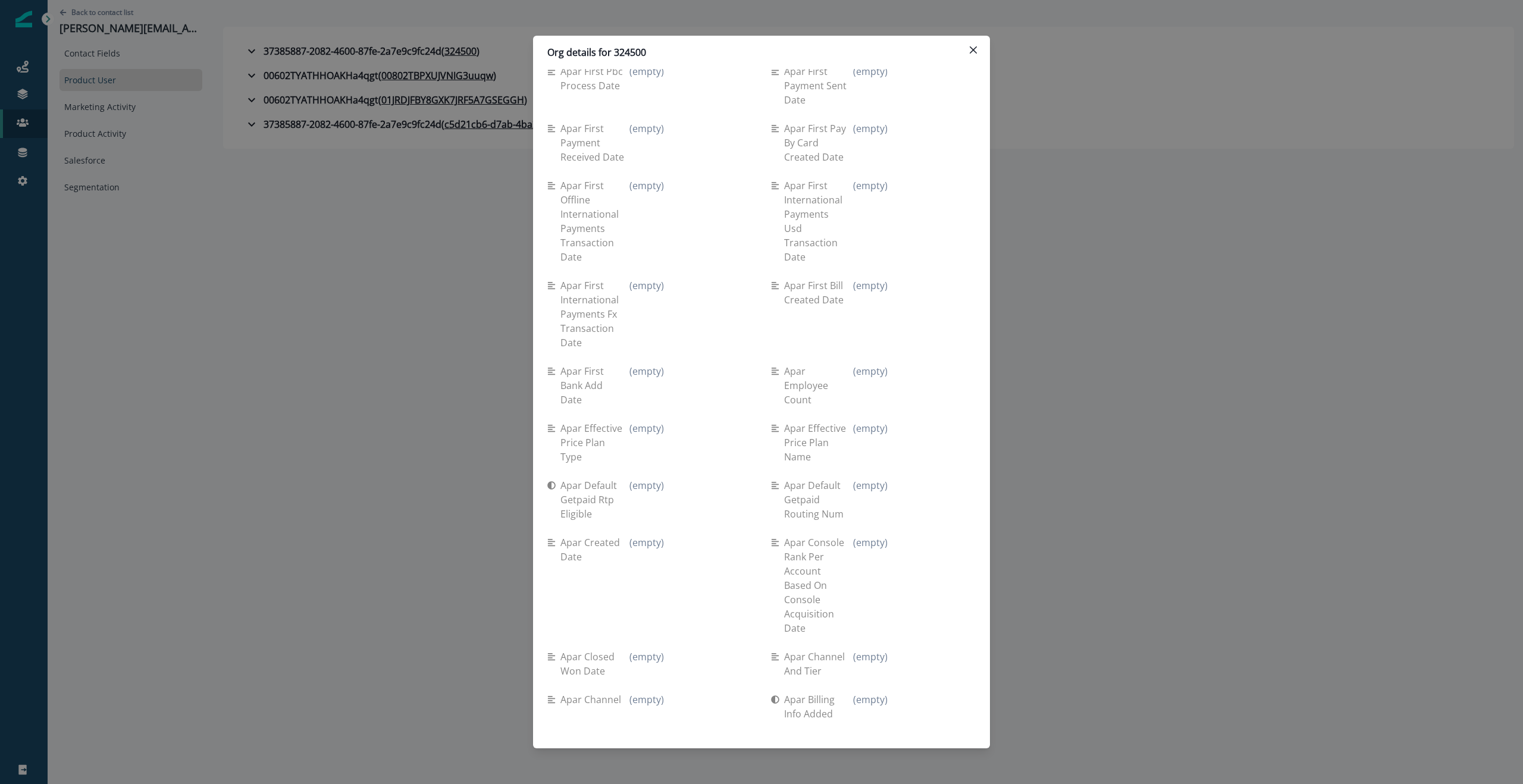
scroll to position [4669, 0]
drag, startPoint x: 977, startPoint y: 48, endPoint x: 992, endPoint y: 58, distance: 18.0
click at [761, 48] on button "Close" at bounding box center [973, 49] width 19 height 19
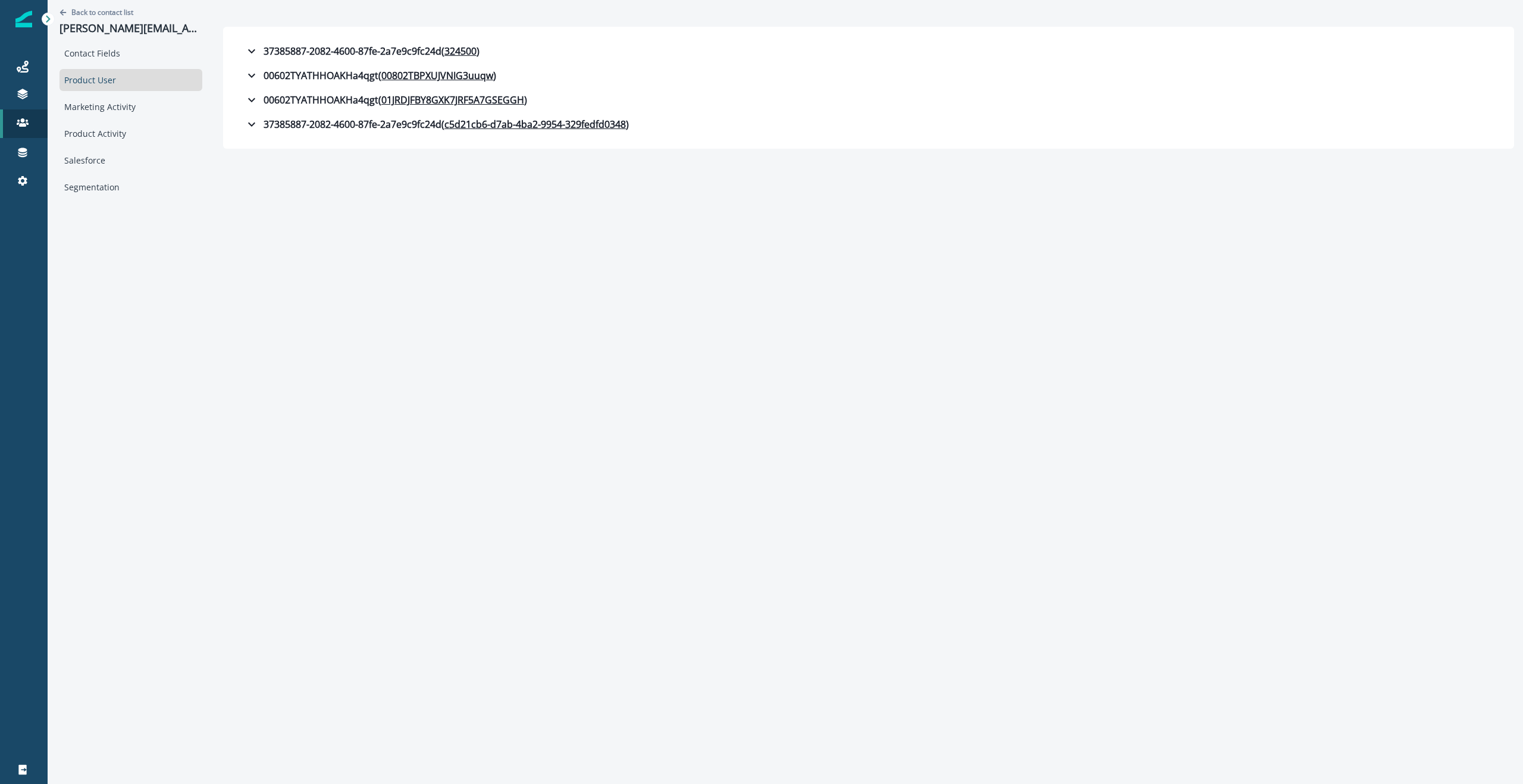
click at [761, 299] on div "Back to contact list [PERSON_NAME][EMAIL_ADDRESS][PERSON_NAME][DOMAIN_NAME] Con…" at bounding box center [785, 392] width 1475 height 784
click at [755, 316] on div "Back to contact list [PERSON_NAME][EMAIL_ADDRESS][PERSON_NAME][DOMAIN_NAME] Con…" at bounding box center [785, 392] width 1475 height 784
click at [309, 17] on div at bounding box center [869, 13] width 1291 height 26
click at [244, 51] on icon "button" at bounding box center [251, 51] width 14 height 14
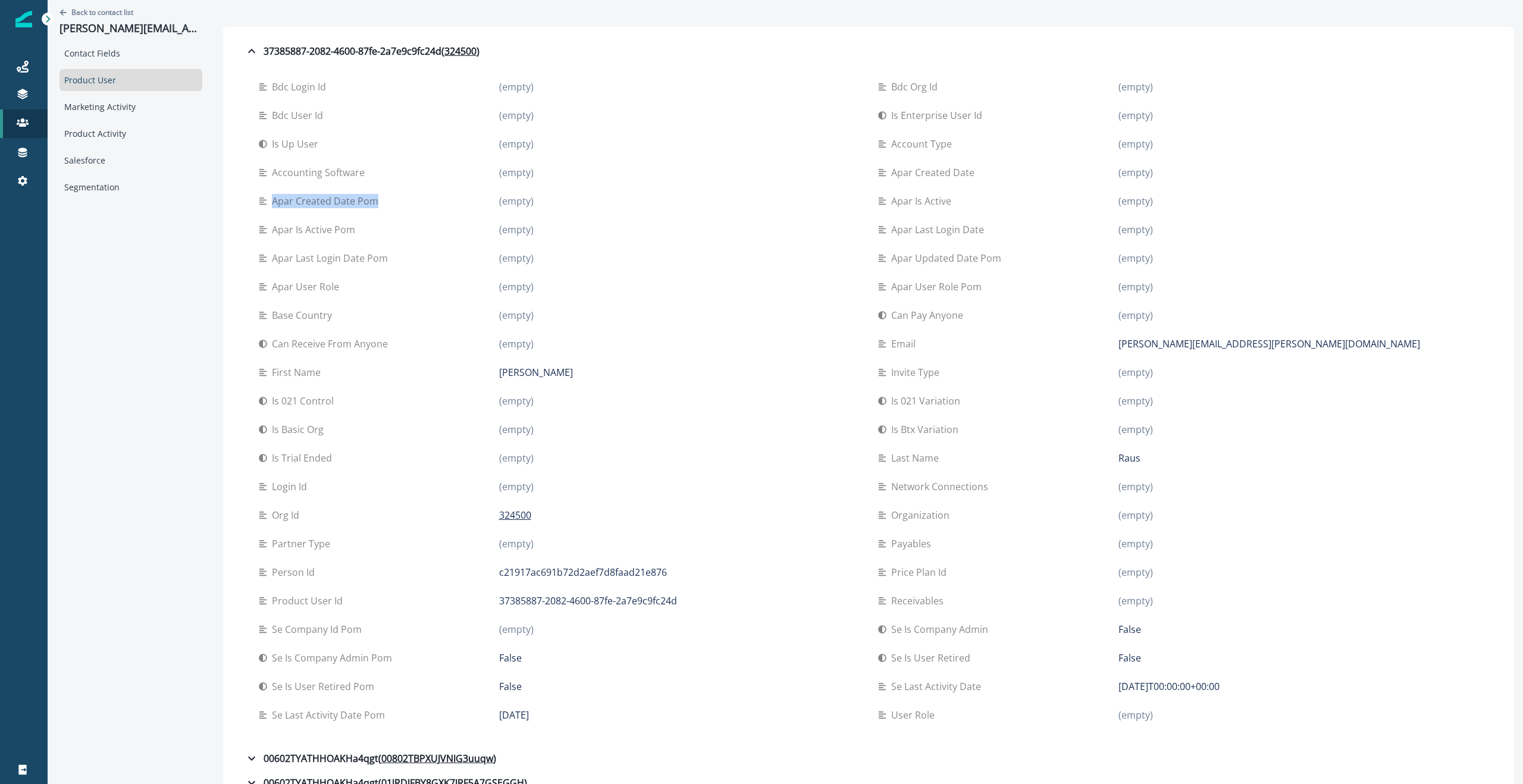
drag, startPoint x: 366, startPoint y: 200, endPoint x: 286, endPoint y: 204, distance: 80.1
click at [259, 204] on div "Apar created date pom" at bounding box center [379, 201] width 241 height 14
click at [244, 52] on icon "button" at bounding box center [251, 51] width 14 height 14
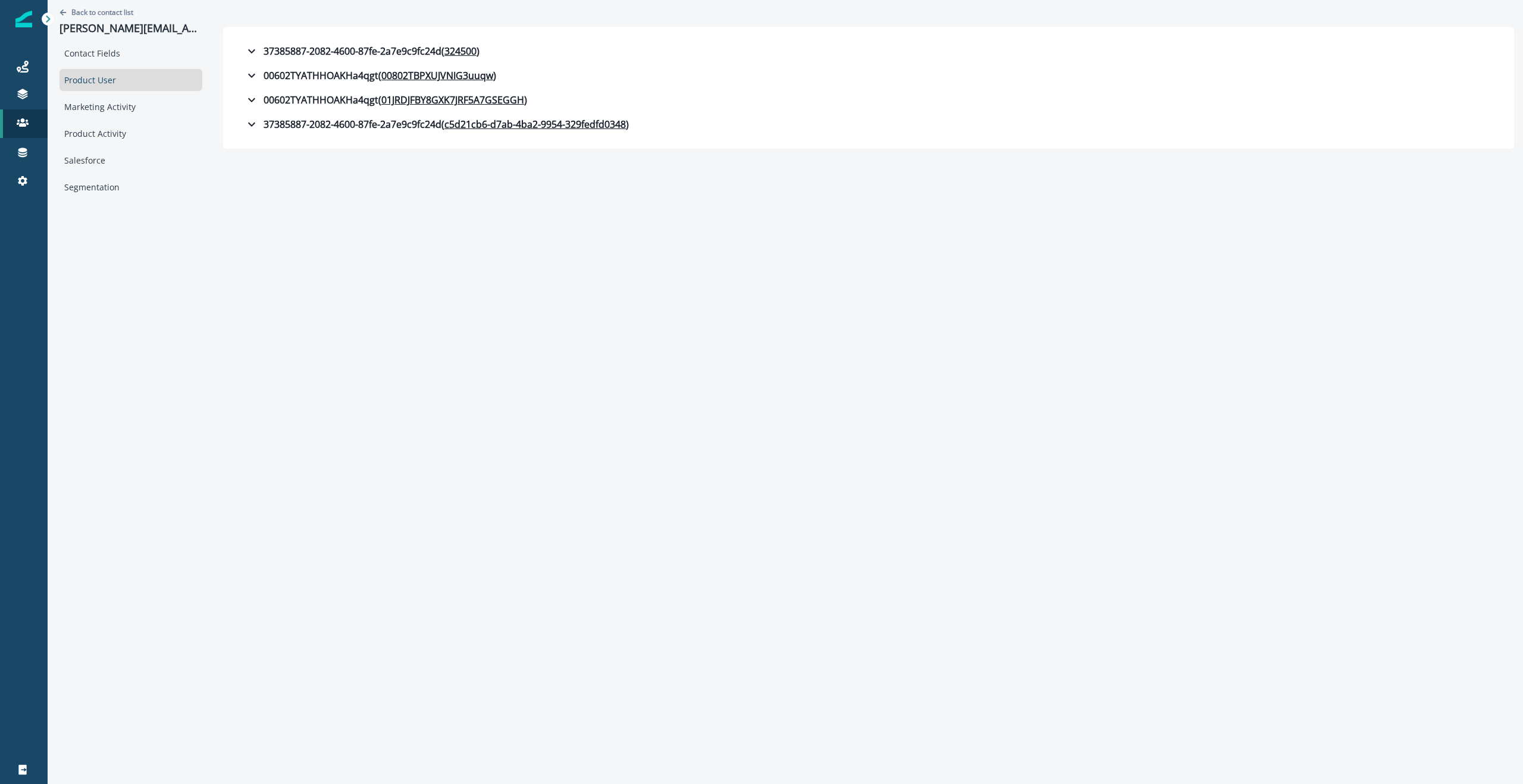
click at [761, 176] on div "Back to contact list [PERSON_NAME][EMAIL_ADDRESS][PERSON_NAME][DOMAIN_NAME] Con…" at bounding box center [785, 99] width 1475 height 198
click at [244, 49] on icon "button" at bounding box center [251, 51] width 14 height 14
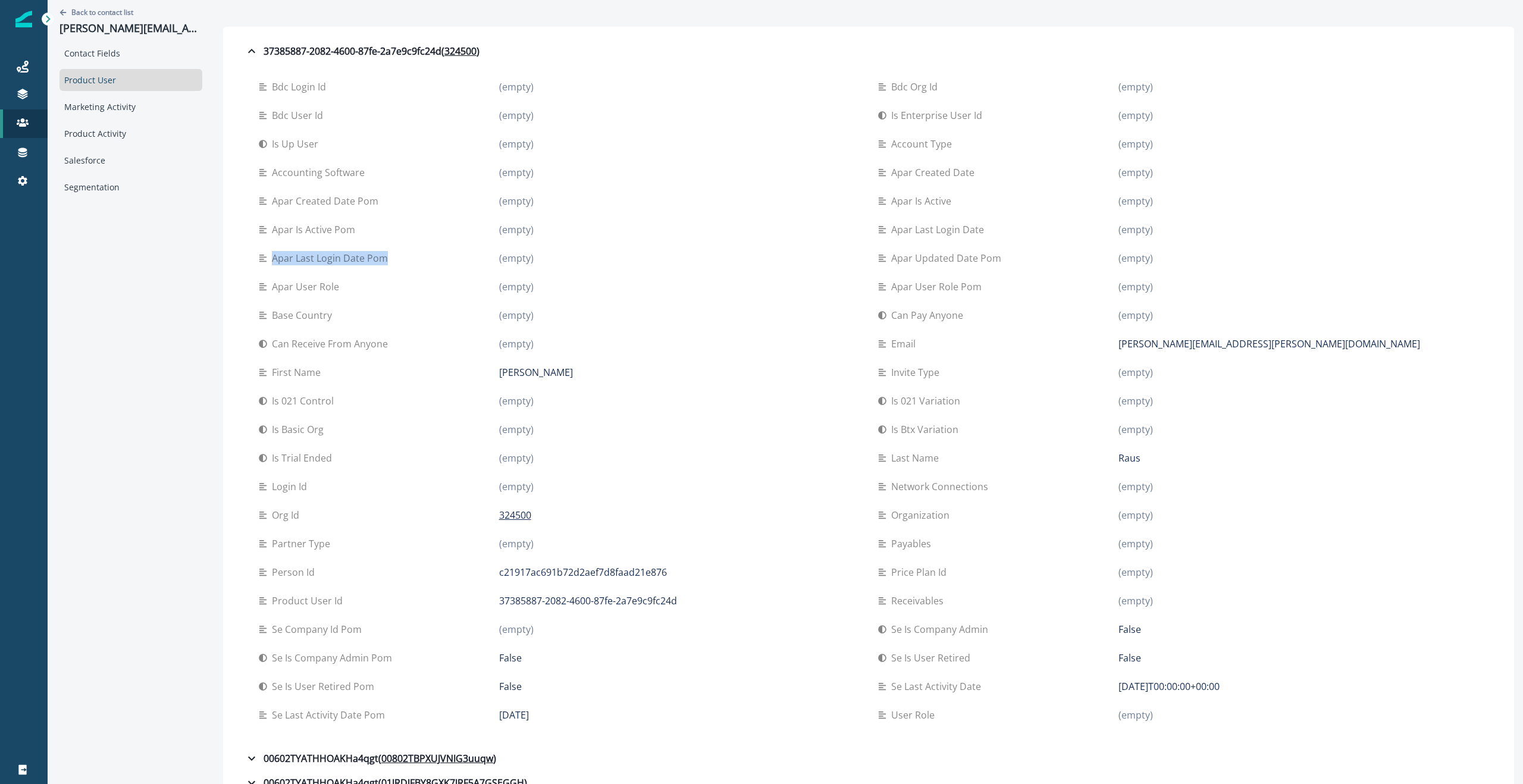
drag, startPoint x: 376, startPoint y: 257, endPoint x: 254, endPoint y: 257, distance: 122.0
click at [259, 258] on div "Apar last login date pom" at bounding box center [379, 258] width 241 height 14
click at [272, 226] on p "Apar is active pom" at bounding box center [316, 229] width 88 height 14
click at [293, 196] on p "Apar created date pom" at bounding box center [327, 201] width 111 height 14
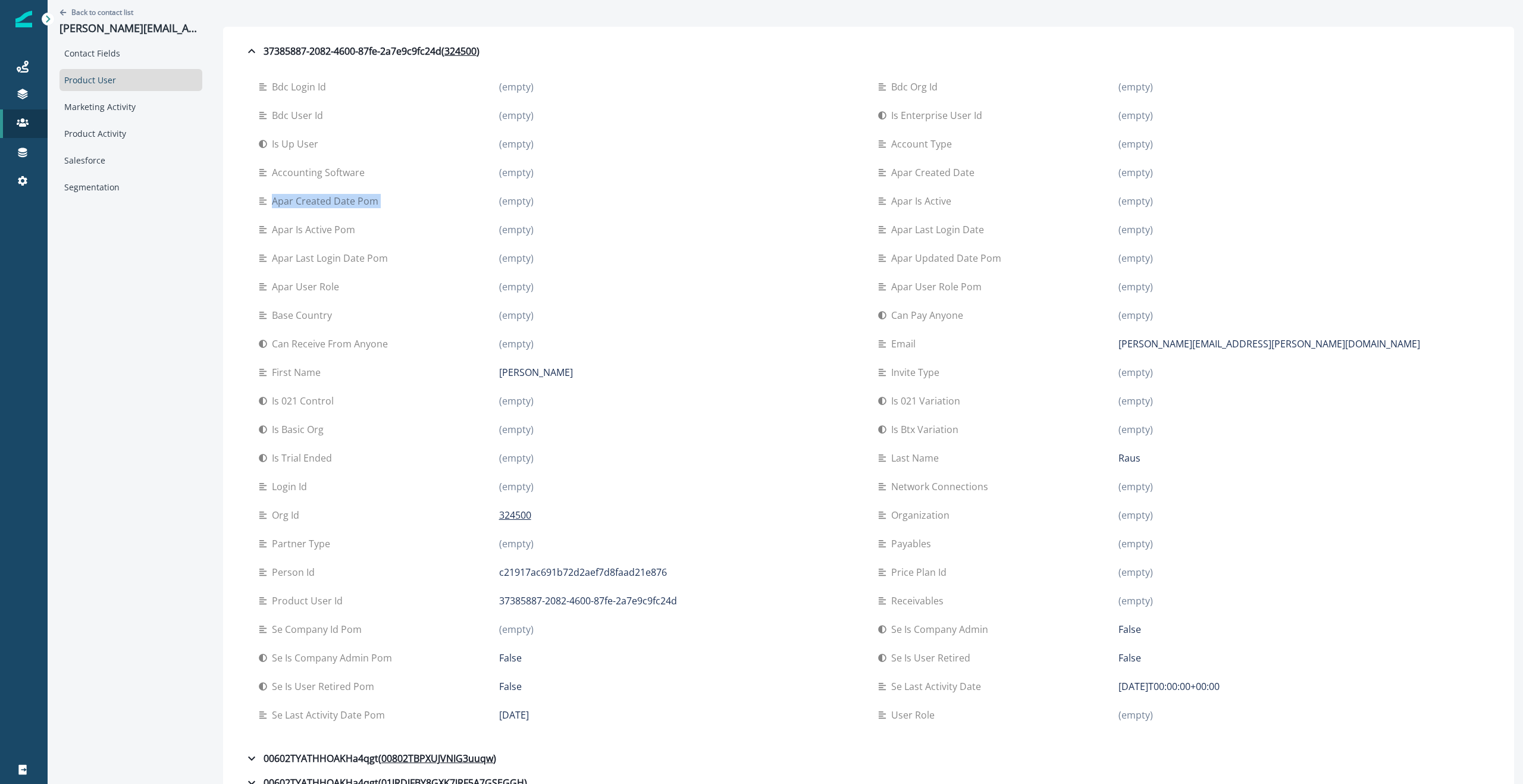
click at [293, 196] on p "Apar created date pom" at bounding box center [327, 201] width 111 height 14
click at [27, 157] on icon at bounding box center [23, 152] width 12 height 12
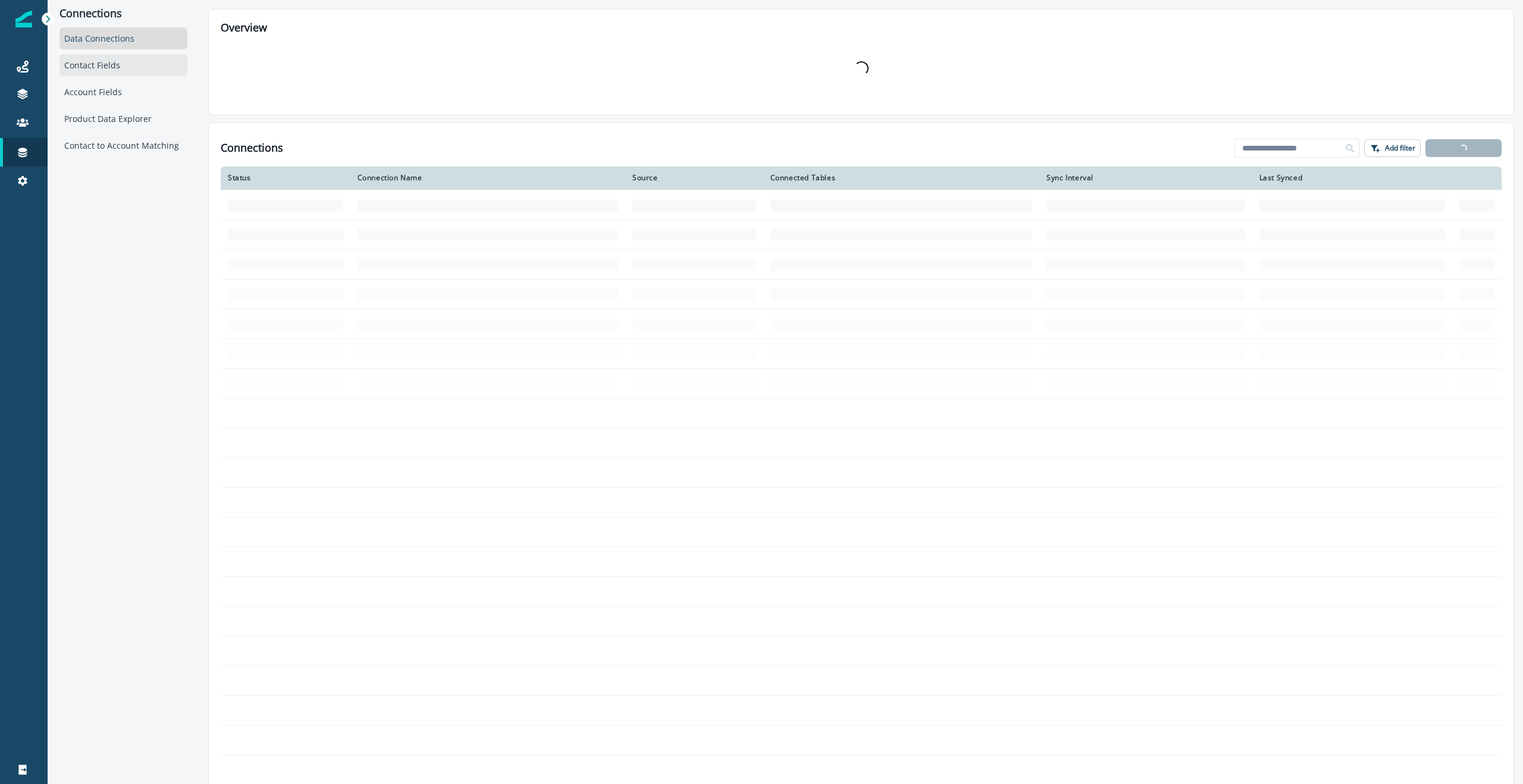
click at [89, 65] on div "Contact Fields" at bounding box center [123, 65] width 128 height 22
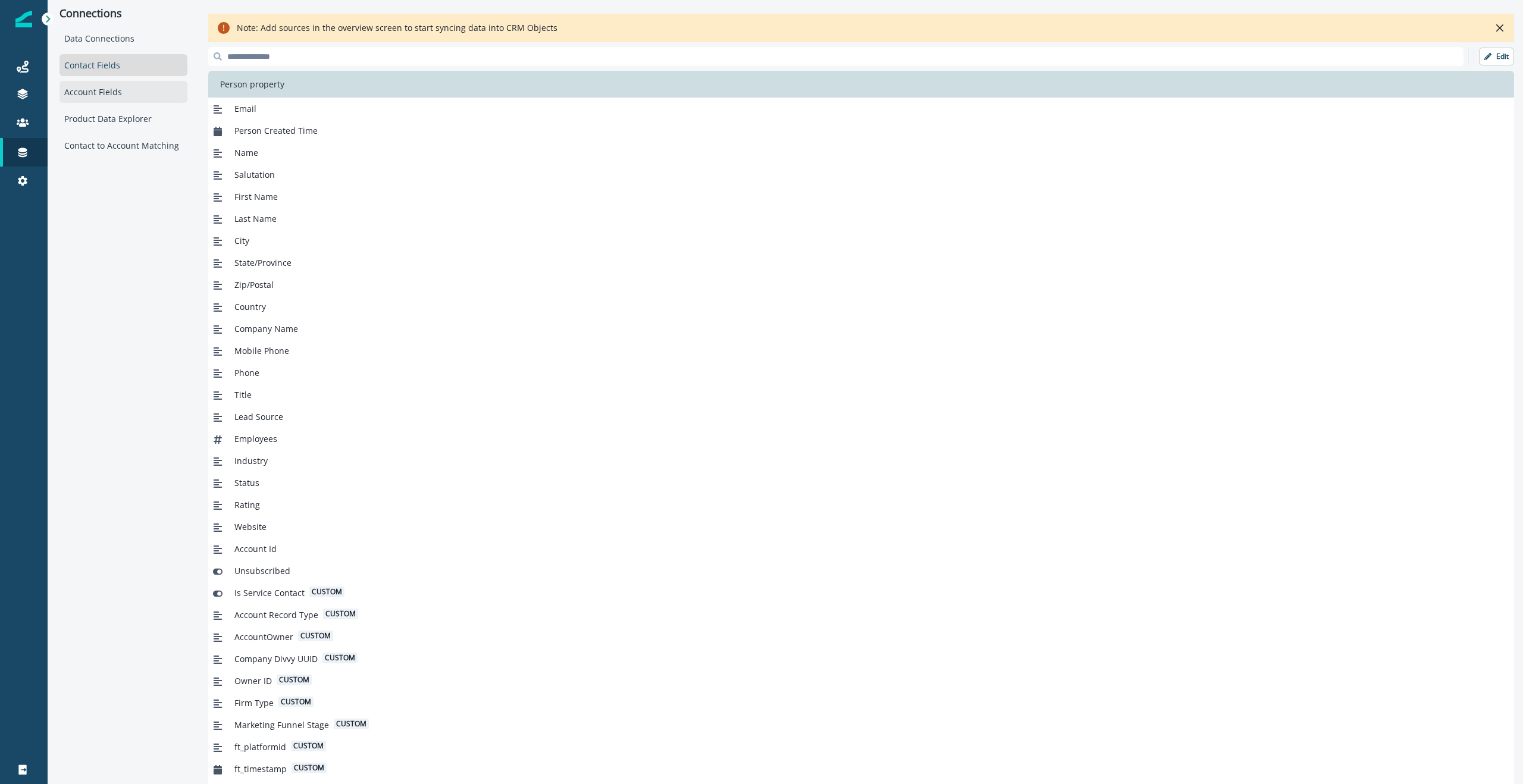
click at [95, 87] on div "Account Fields" at bounding box center [123, 92] width 128 height 22
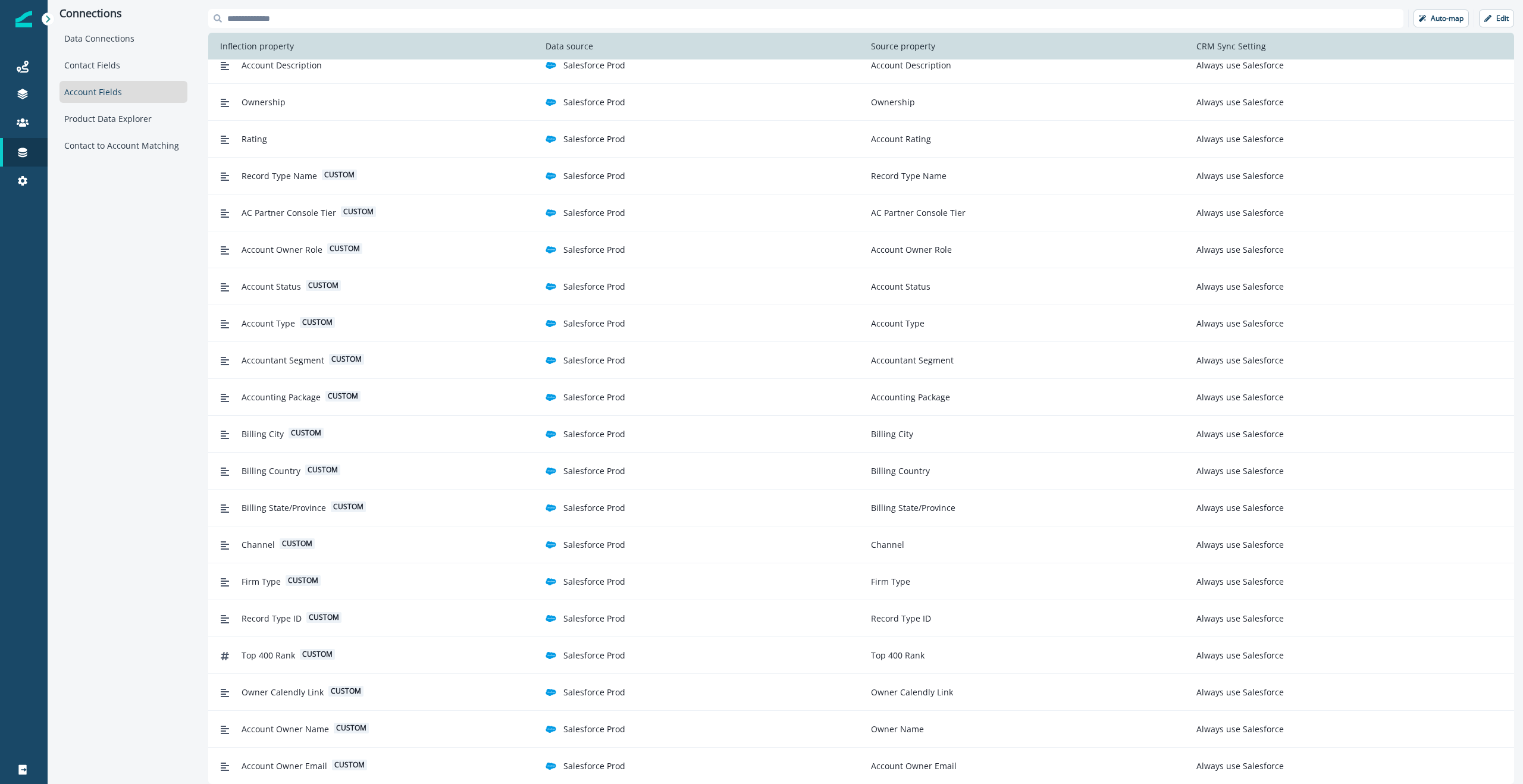
scroll to position [9, 0]
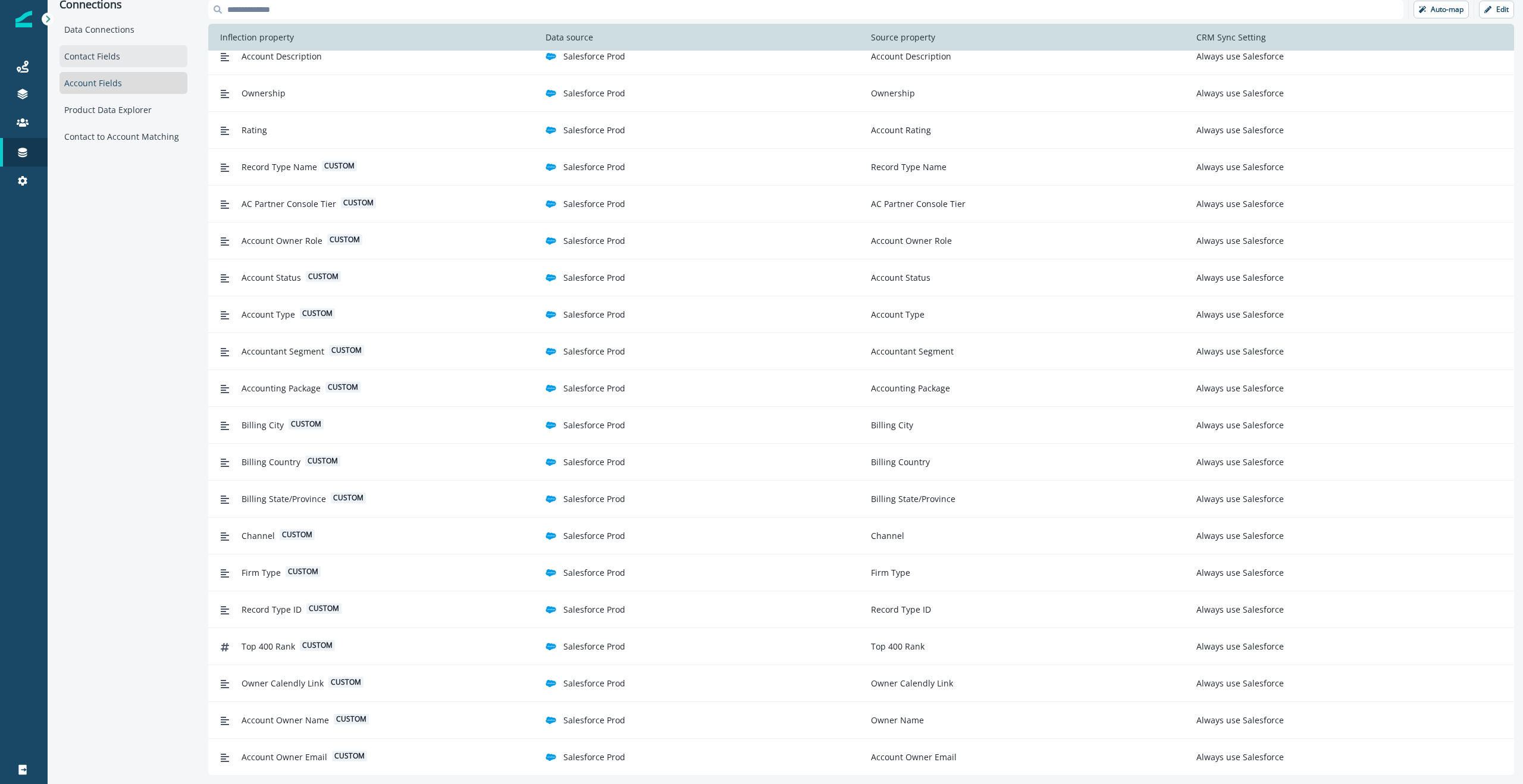
click at [86, 55] on div "Contact Fields" at bounding box center [123, 56] width 128 height 22
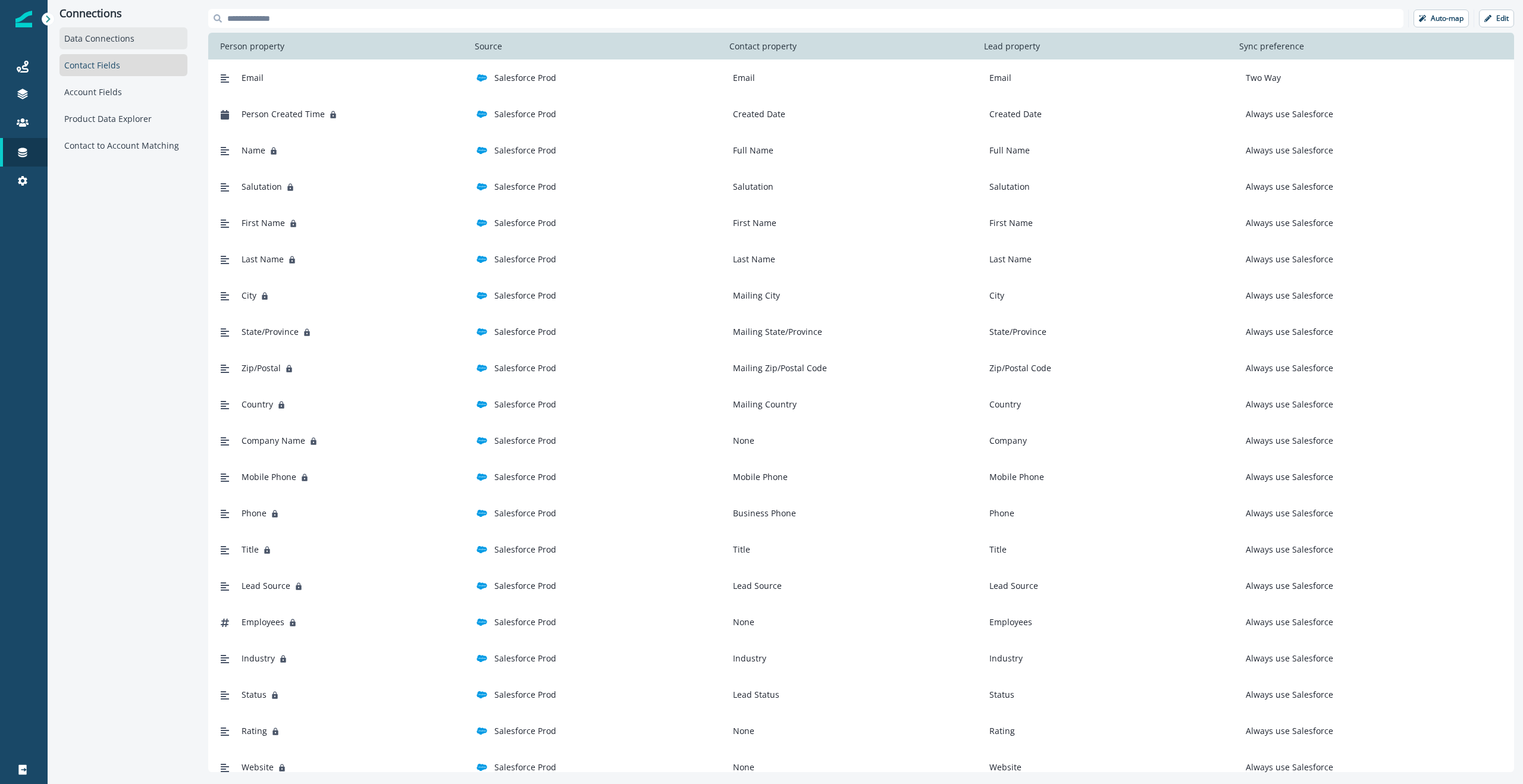
click at [109, 42] on div "Data Connections" at bounding box center [123, 38] width 128 height 22
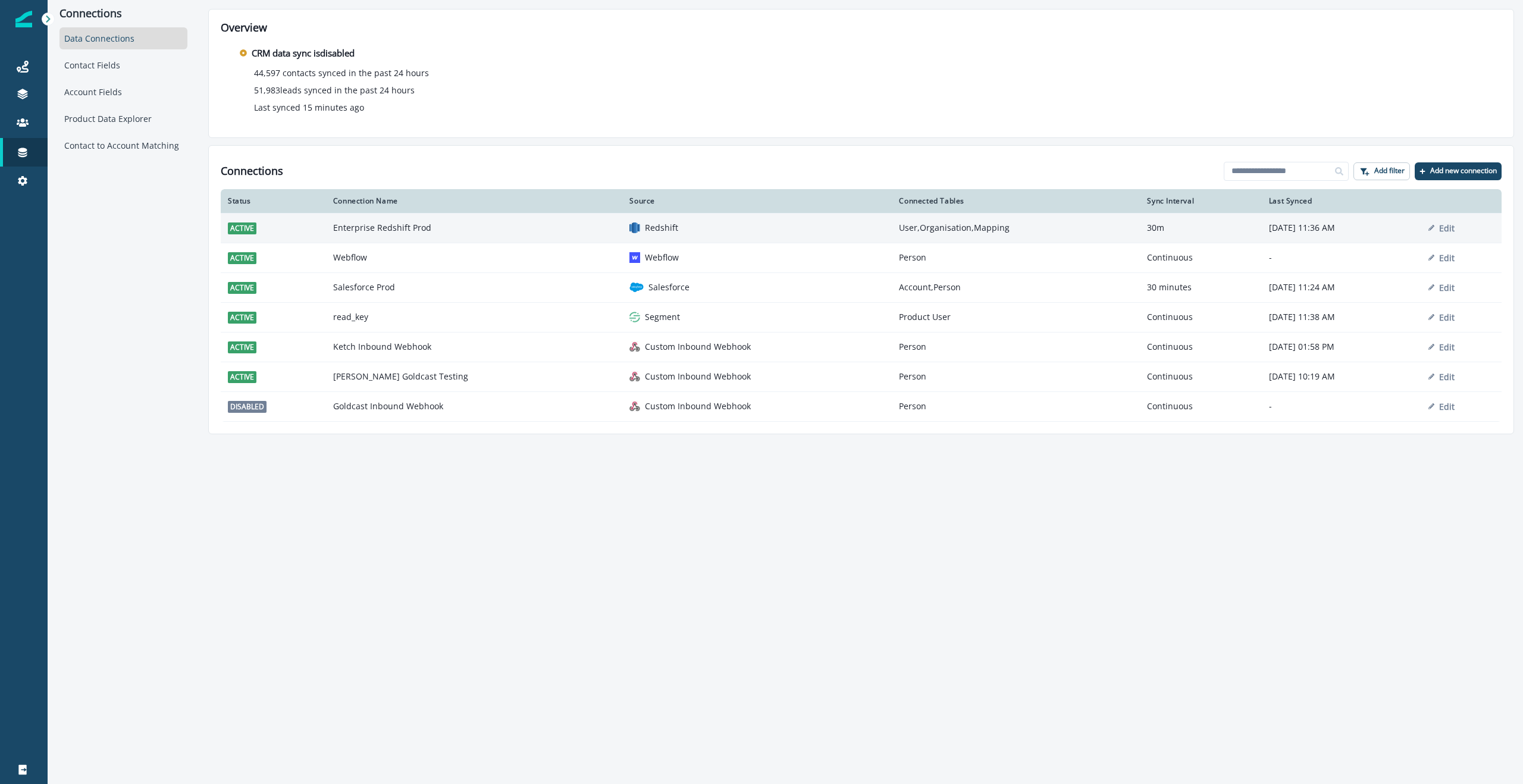
click at [705, 238] on td "Redshift" at bounding box center [757, 227] width 269 height 30
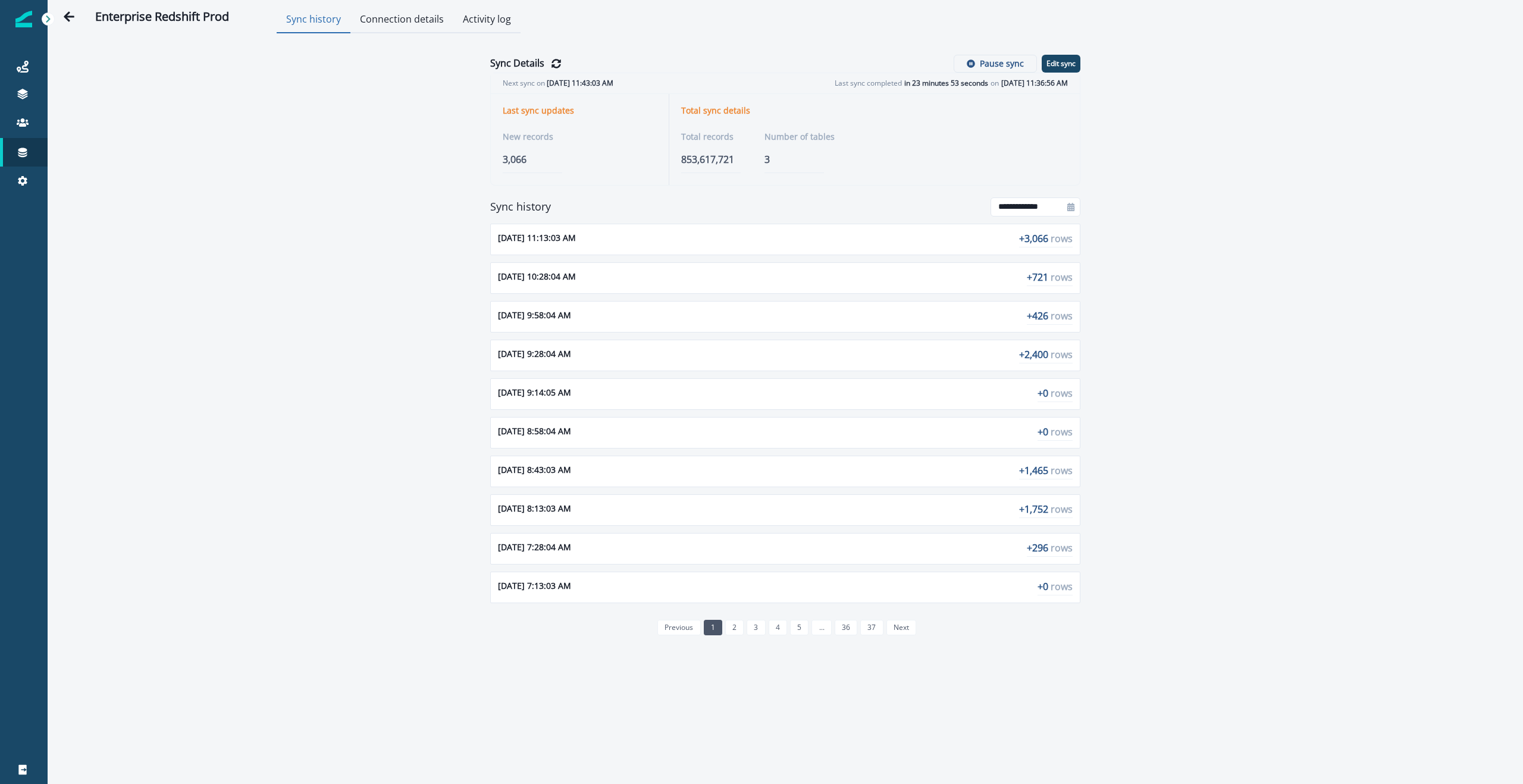
click at [393, 20] on button "Connection details" at bounding box center [402, 20] width 103 height 26
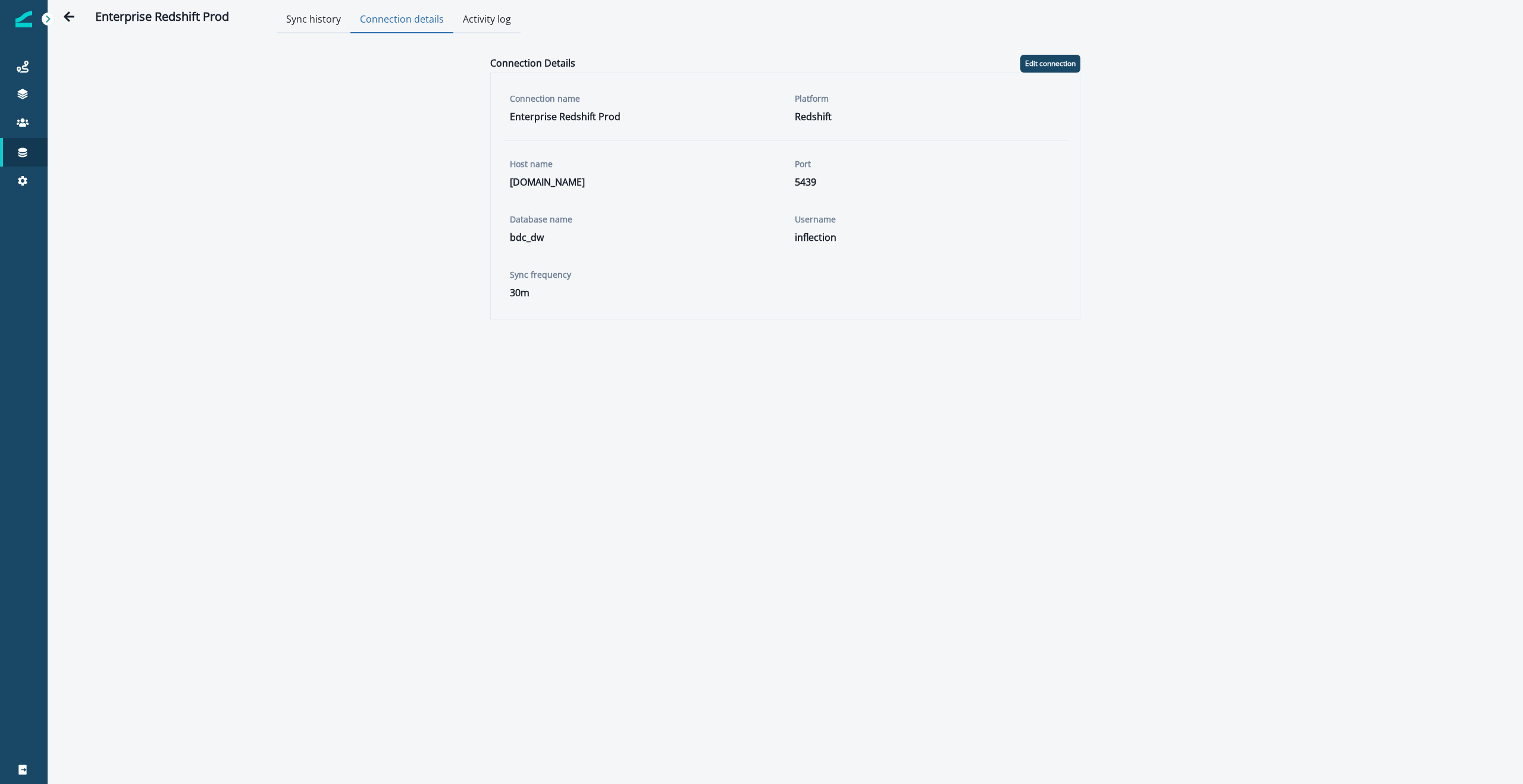
drag, startPoint x: 480, startPoint y: 17, endPoint x: 472, endPoint y: 17, distance: 8.0
click at [480, 17] on button "Activity log" at bounding box center [487, 20] width 67 height 26
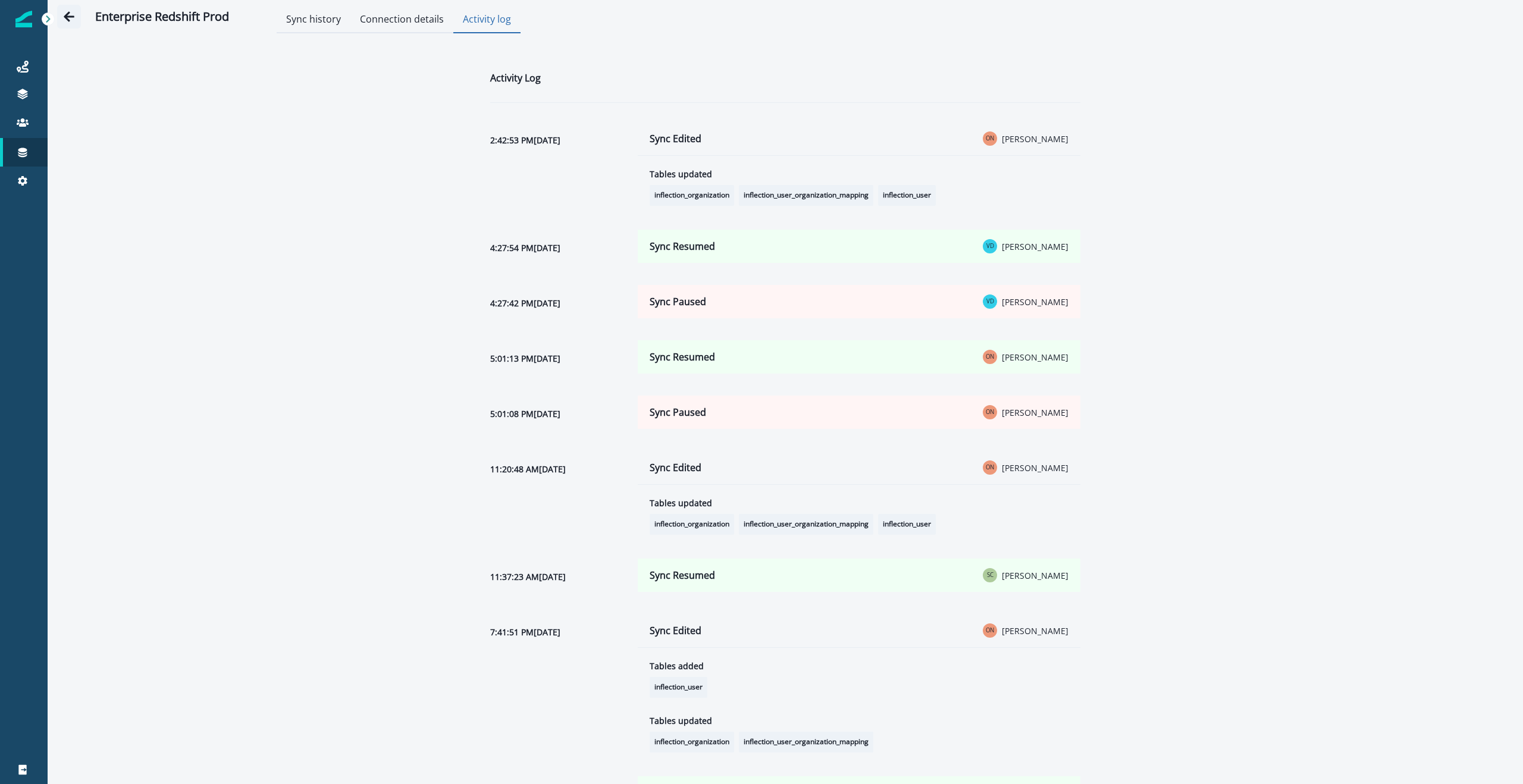
click at [70, 18] on icon "Go back" at bounding box center [69, 17] width 12 height 12
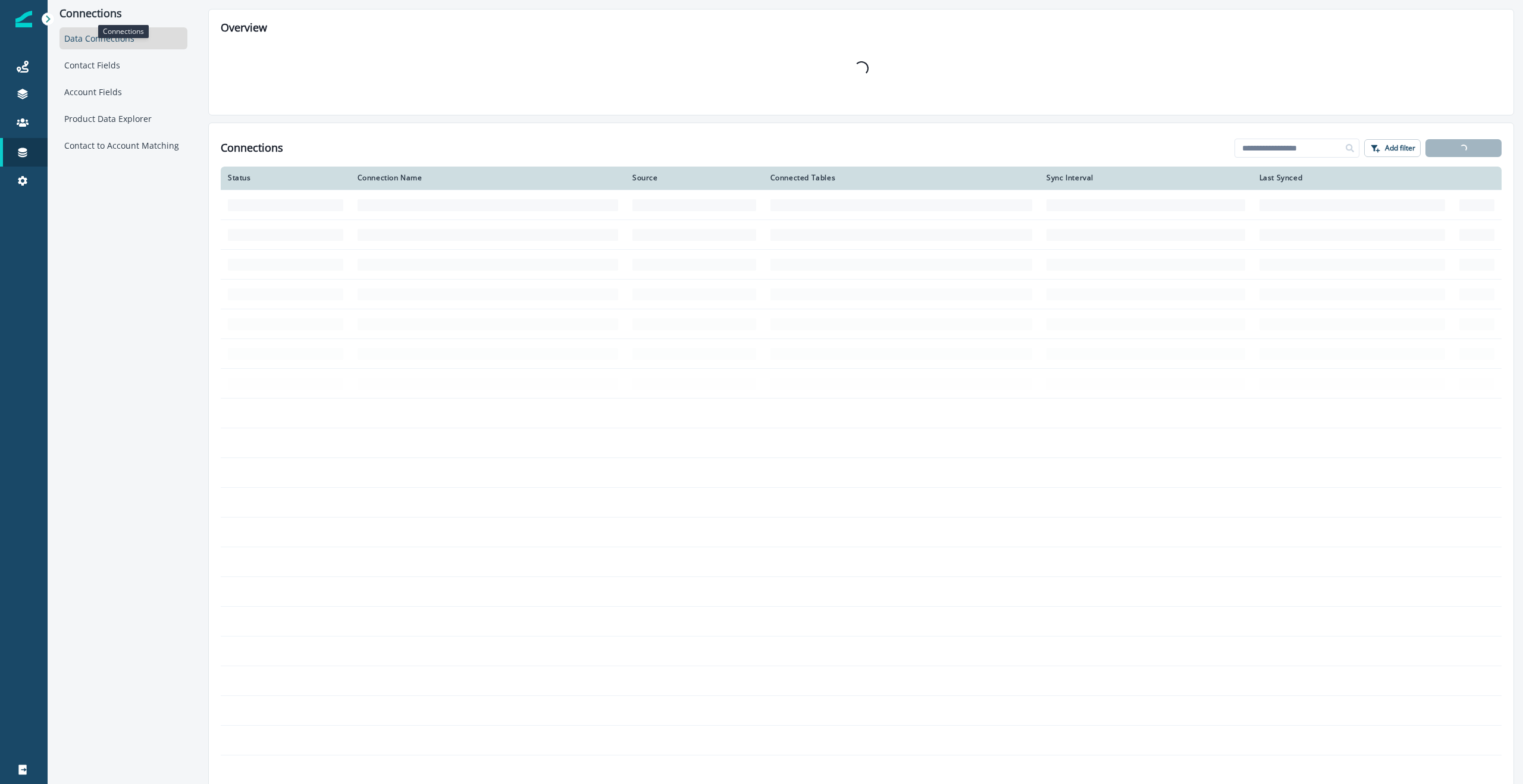
drag, startPoint x: 68, startPoint y: 18, endPoint x: 61, endPoint y: 18, distance: 7.0
click at [68, 18] on p "Connections" at bounding box center [123, 13] width 128 height 13
click at [102, 185] on div "Connections Data Connections Contact Fields Account Fields Product Data Explore…" at bounding box center [123, 392] width 151 height 784
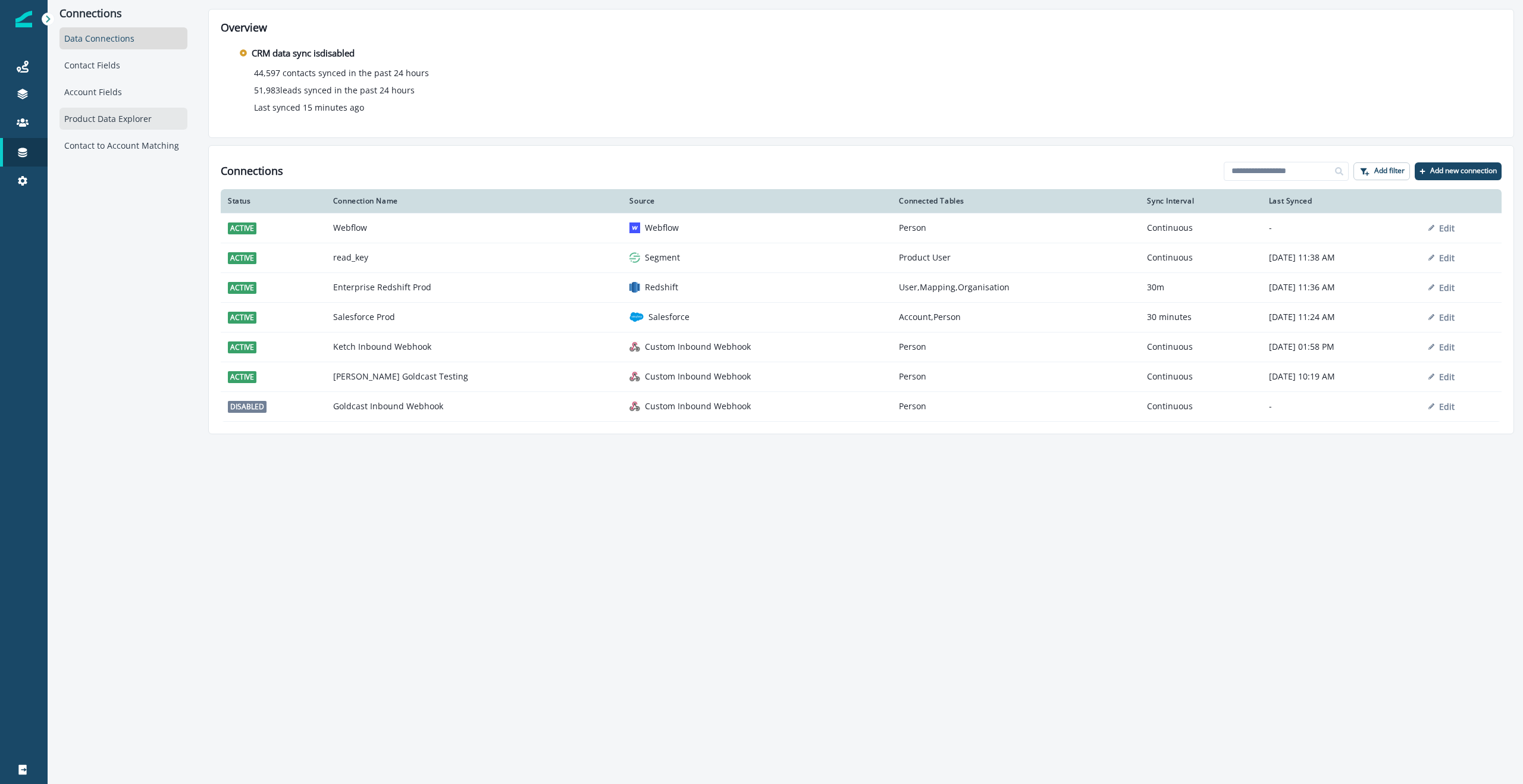
click at [115, 120] on div "Product Data Explorer" at bounding box center [123, 118] width 128 height 22
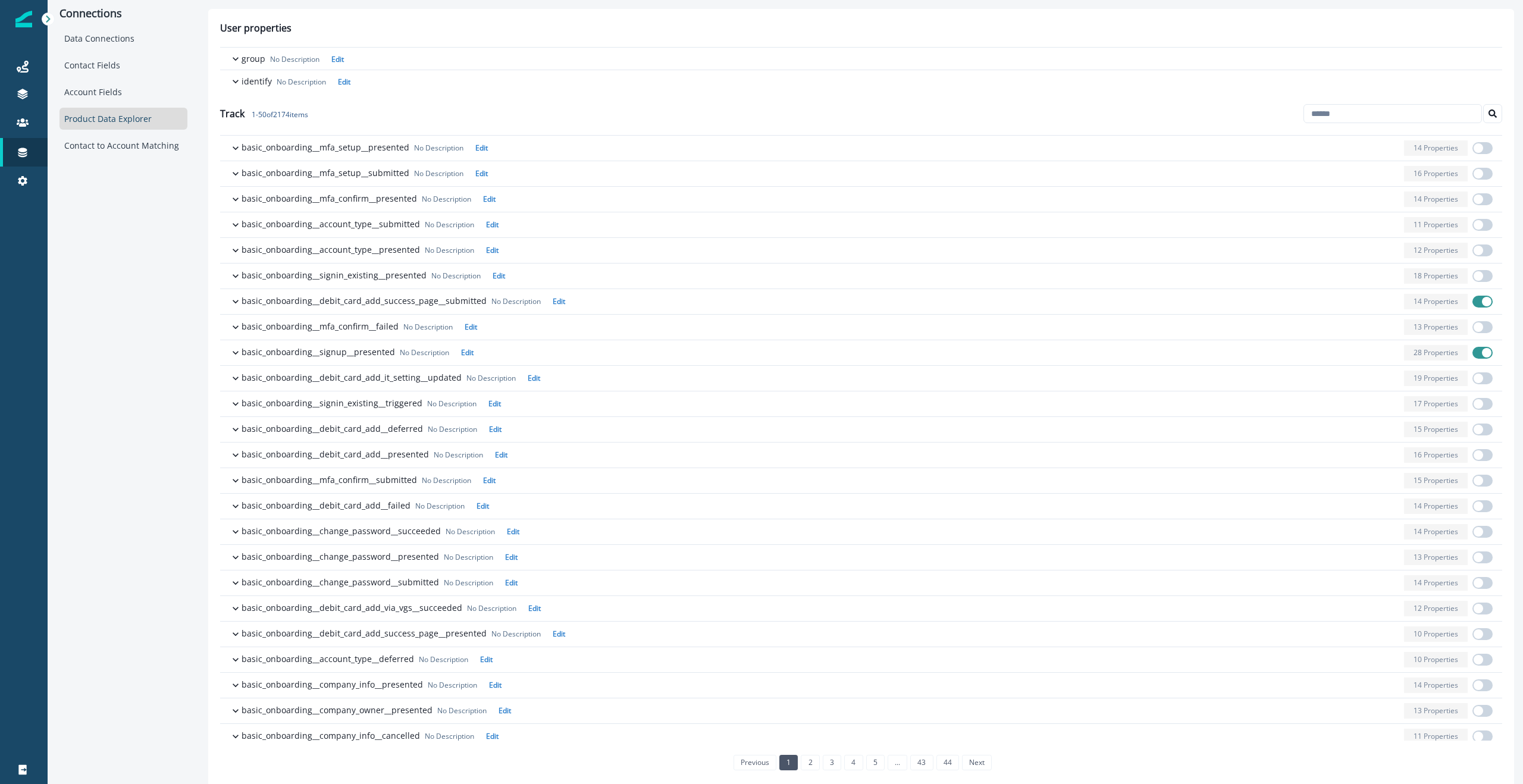
scroll to position [674, 0]
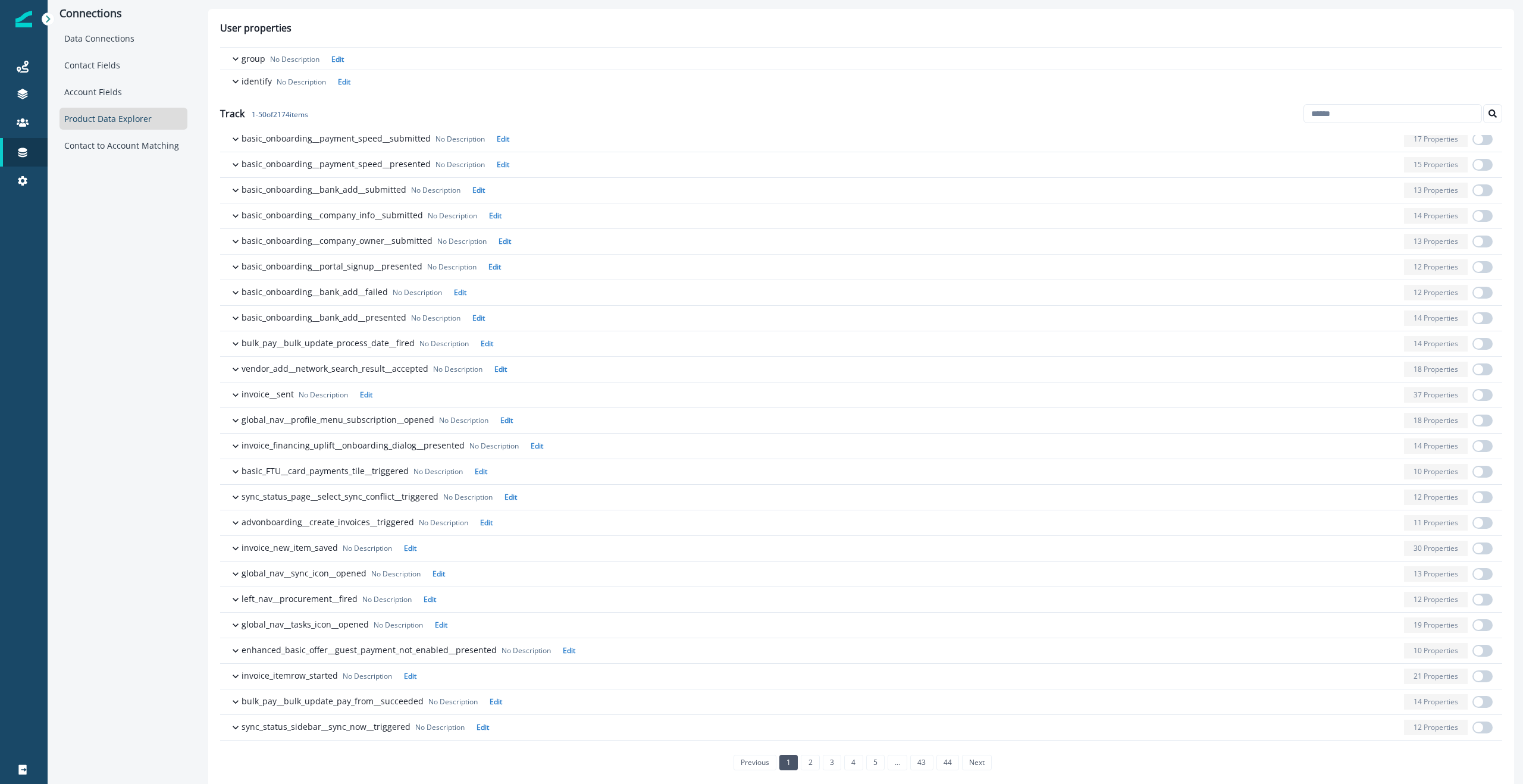
click at [111, 210] on div "Connections Data Connections Contact Fields Account Fields Product Data Explore…" at bounding box center [123, 392] width 151 height 784
drag, startPoint x: 85, startPoint y: 273, endPoint x: 117, endPoint y: 262, distance: 33.8
click at [85, 273] on div "Connections Data Connections Contact Fields Account Fields Product Data Explore…" at bounding box center [123, 392] width 151 height 784
click at [108, 43] on div "Data Connections" at bounding box center [123, 38] width 128 height 22
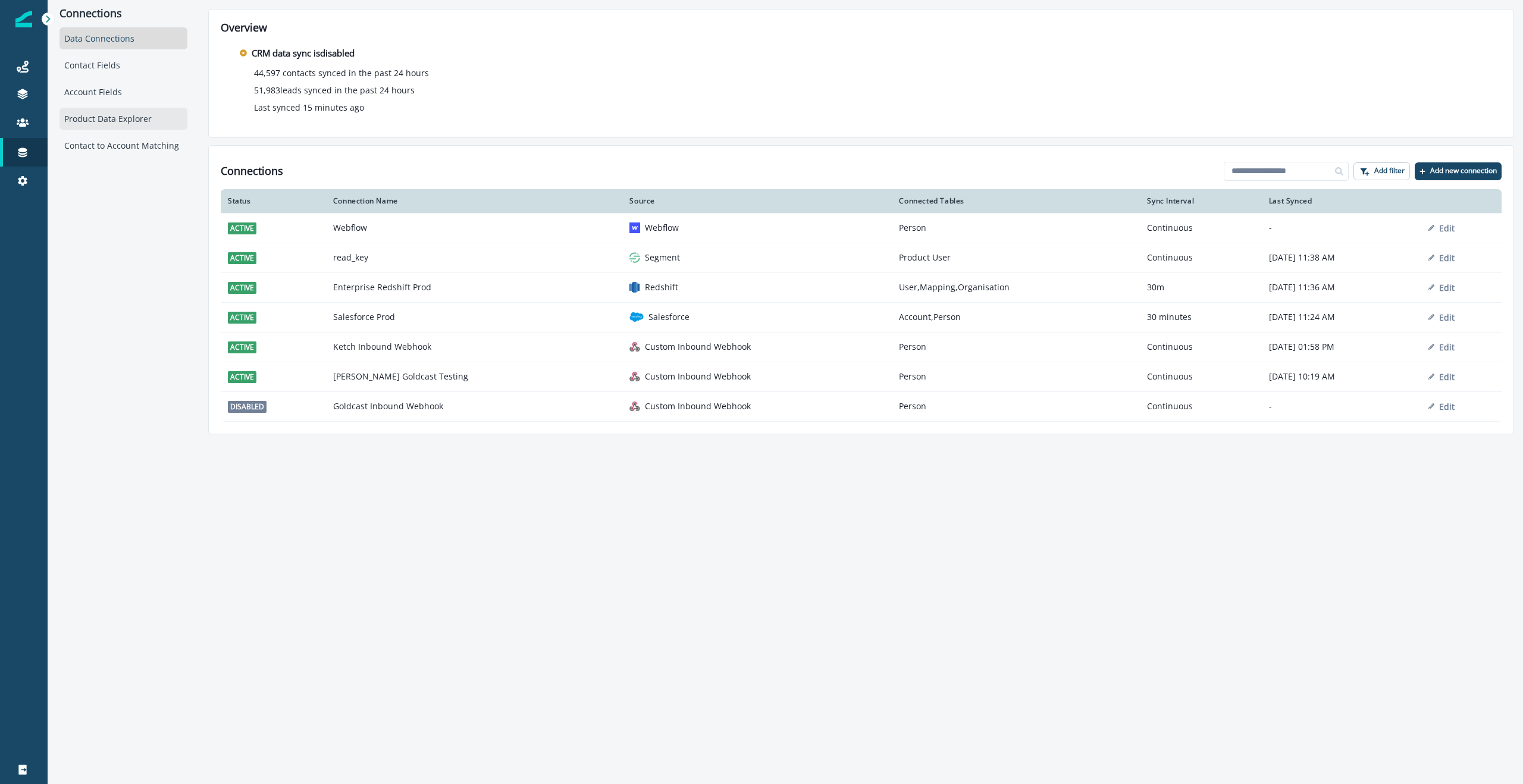
click at [97, 119] on div "Product Data Explorer" at bounding box center [123, 118] width 128 height 22
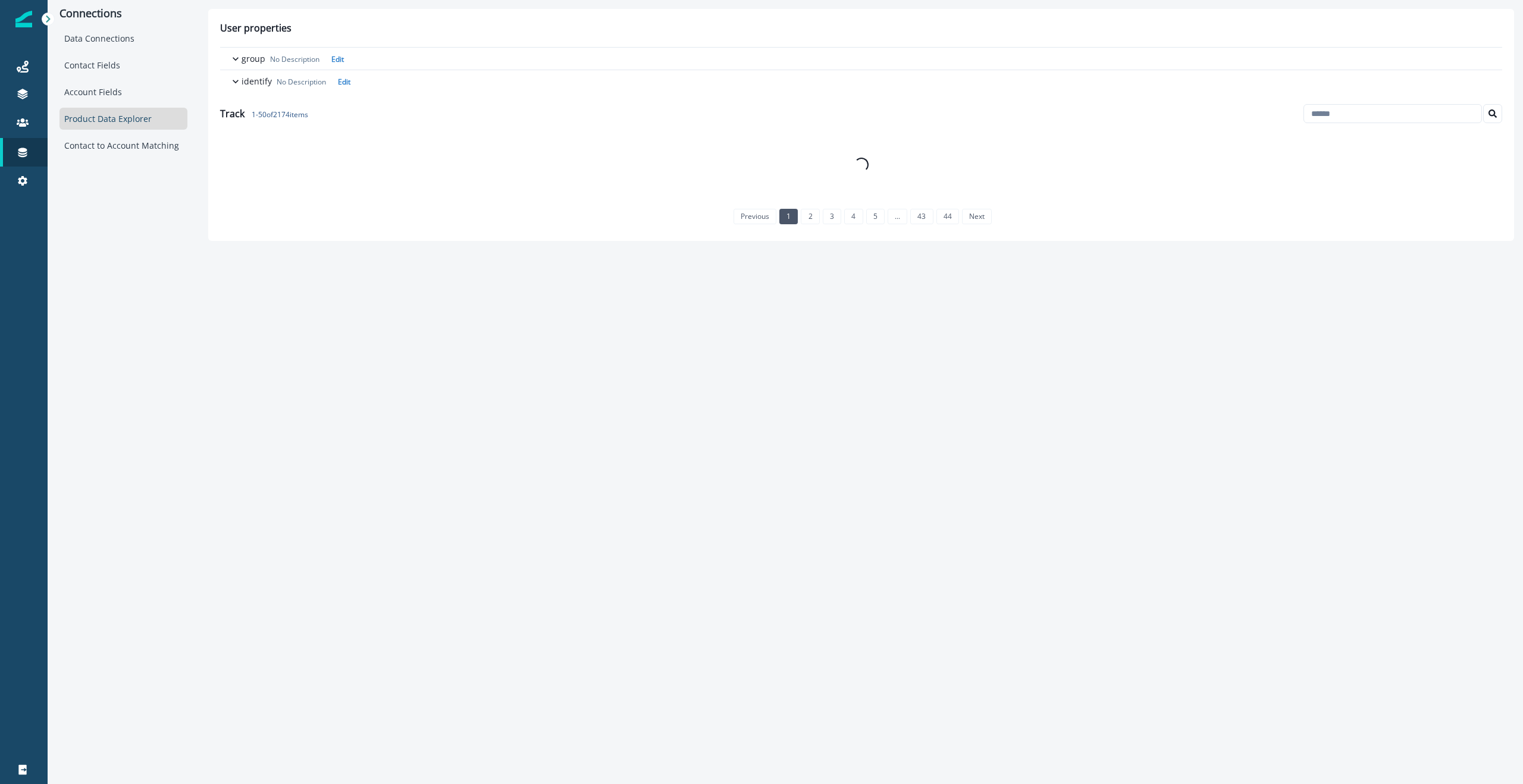
click at [229, 115] on p "Track 1 - 50 of 2174 items" at bounding box center [264, 114] width 88 height 14
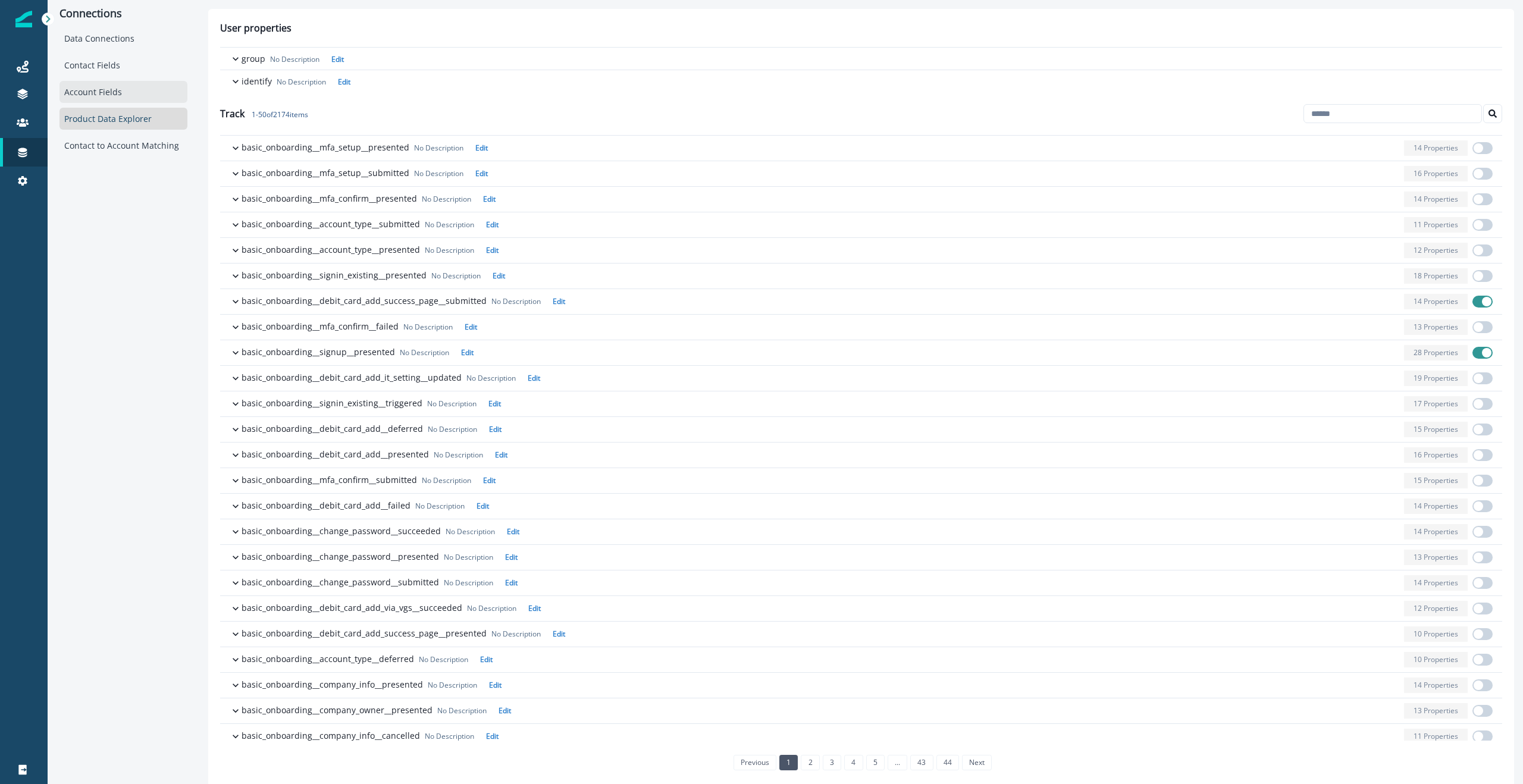
click at [77, 96] on div "Account Fields" at bounding box center [123, 92] width 128 height 22
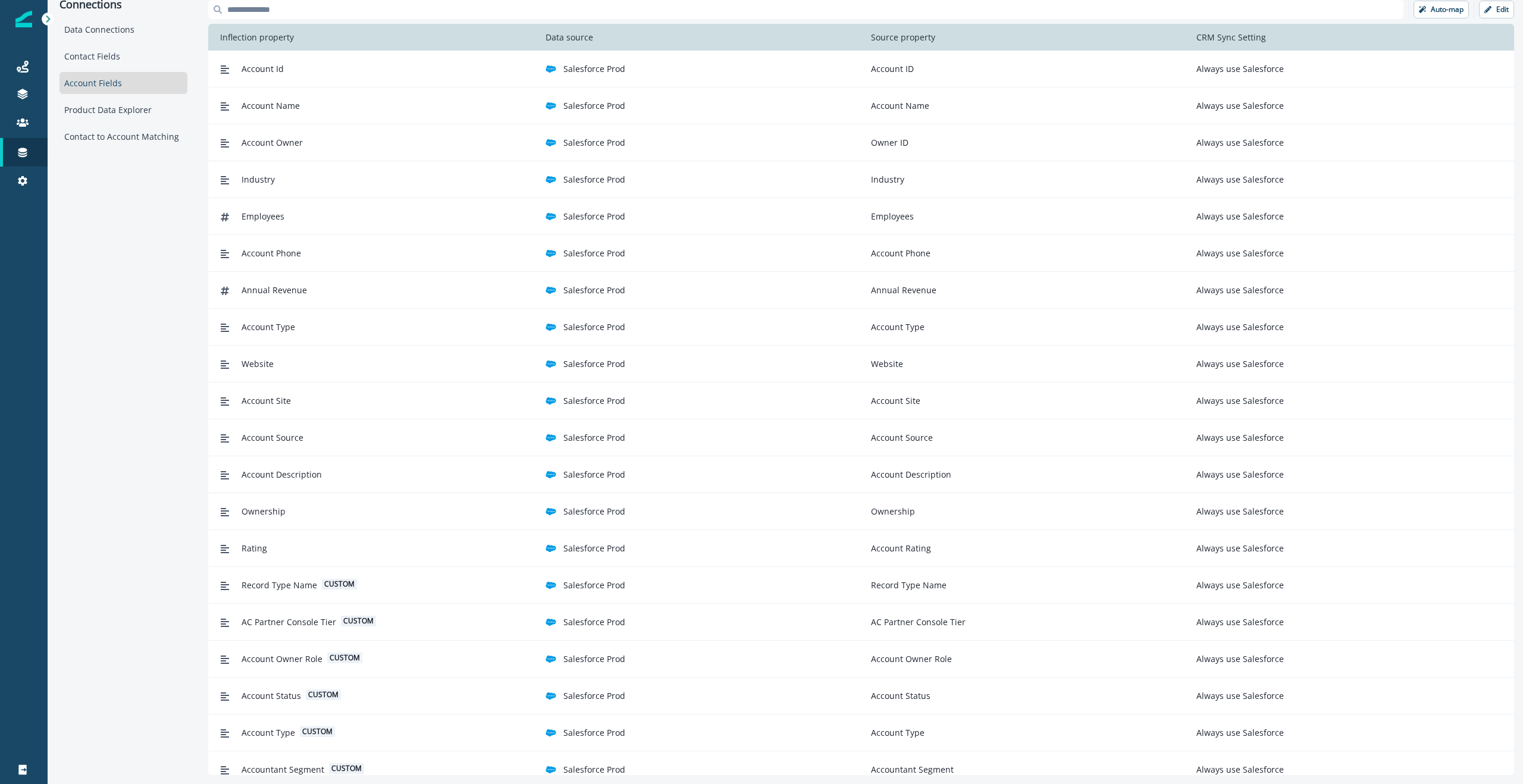
scroll to position [0, 0]
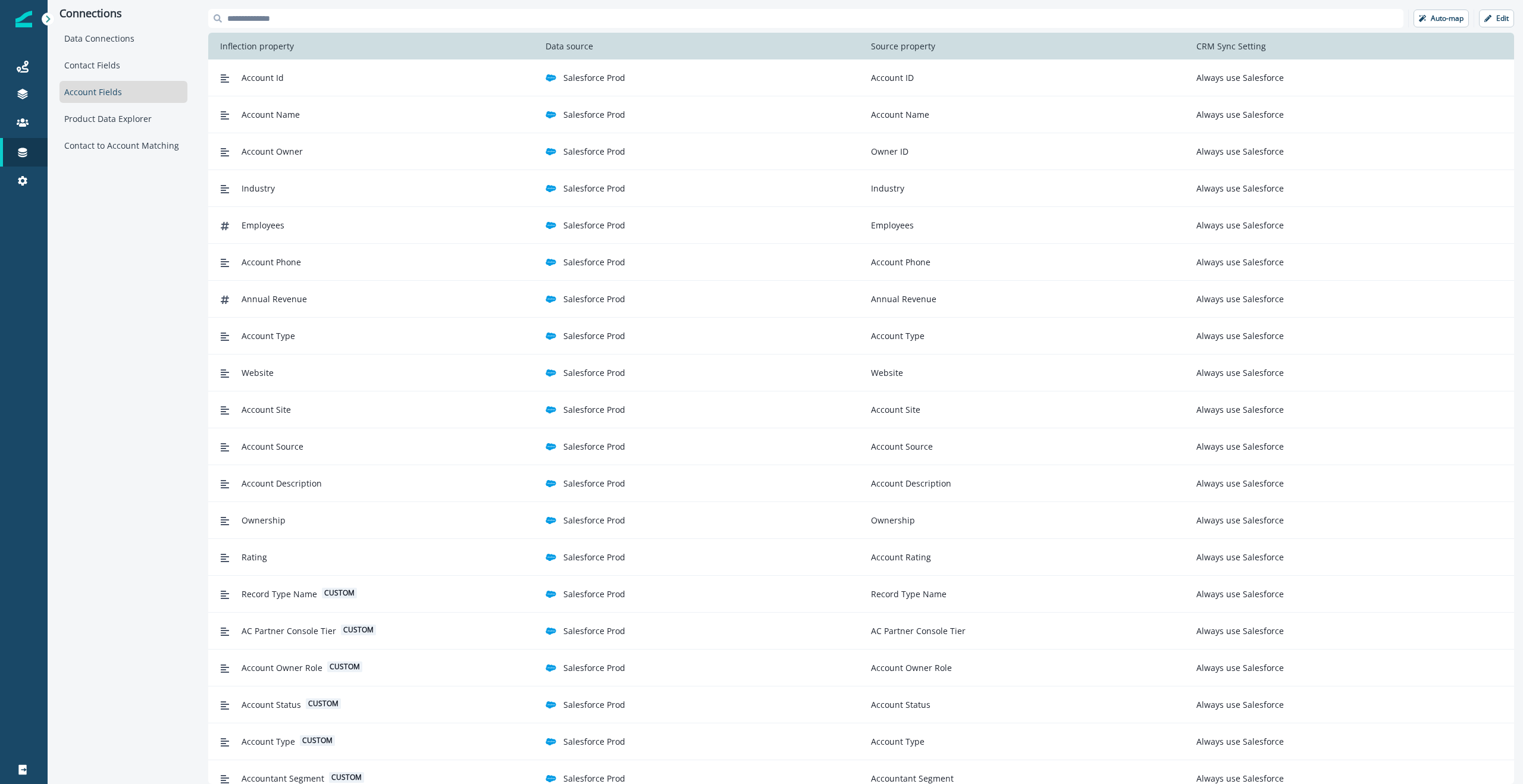
click at [155, 229] on div "Connections Data Connections Contact Fields Account Fields Product Data Explore…" at bounding box center [123, 392] width 151 height 784
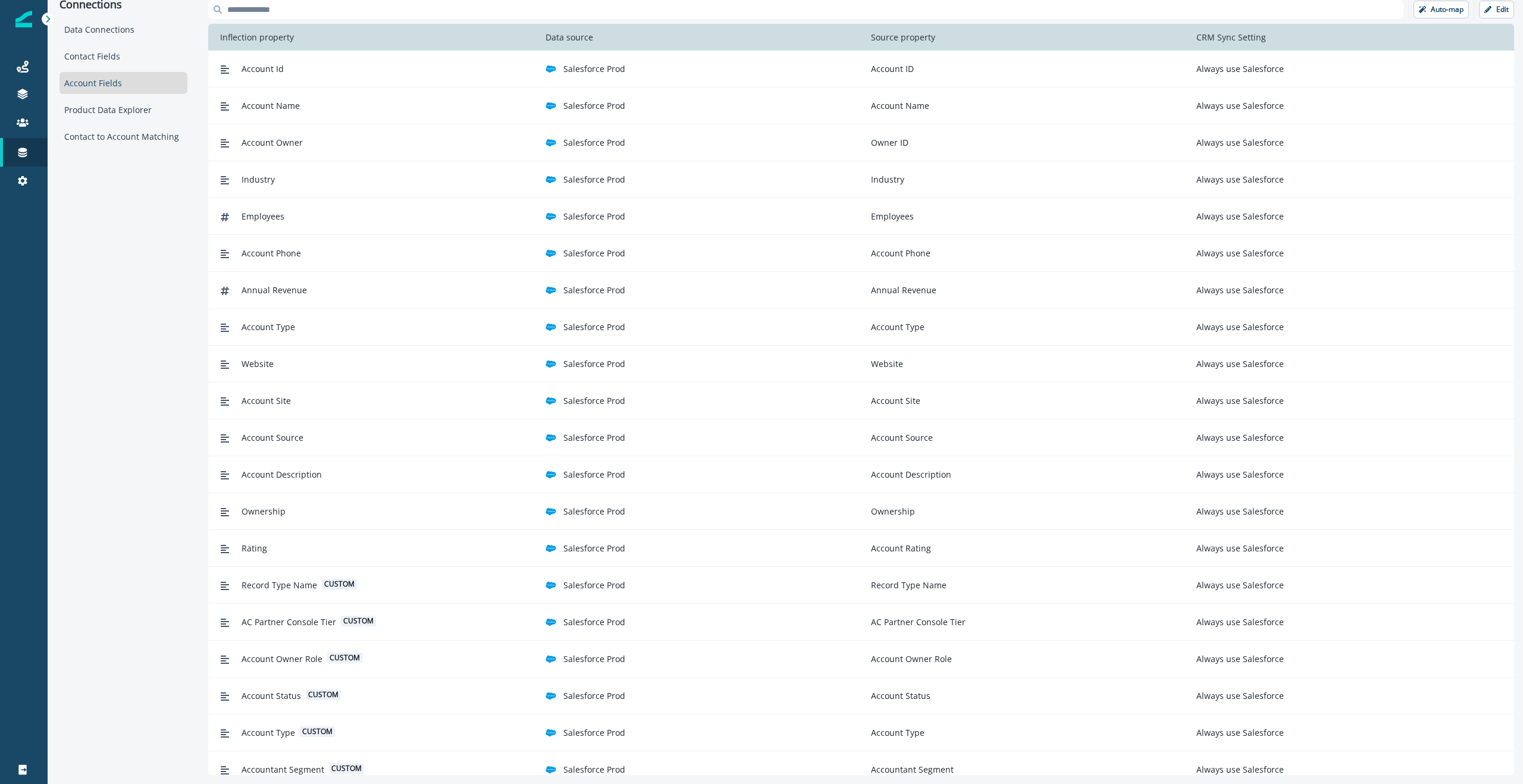
click at [271, 13] on input at bounding box center [805, 9] width 1195 height 19
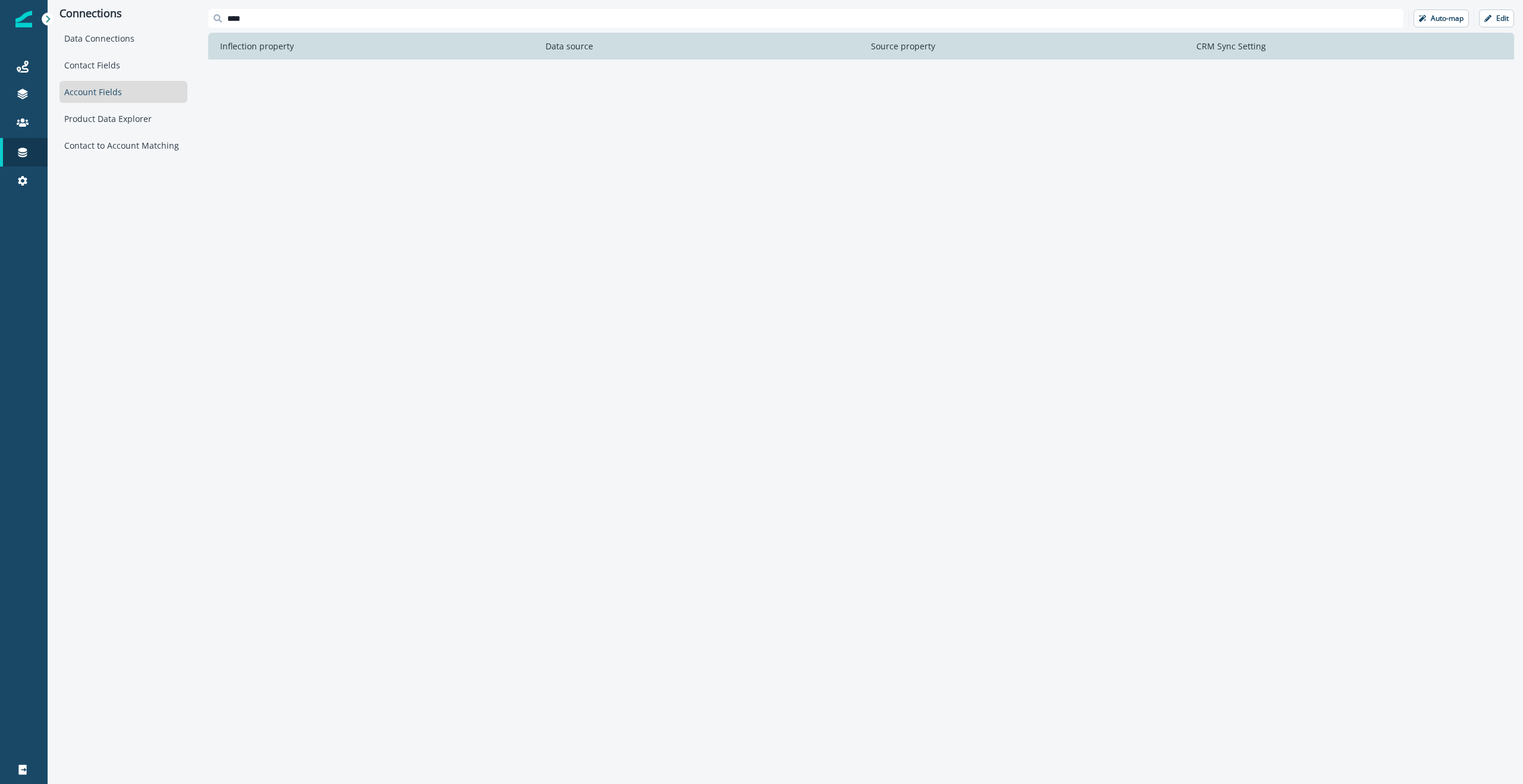
type input "****"
click at [86, 61] on div "Contact Fields" at bounding box center [123, 65] width 128 height 22
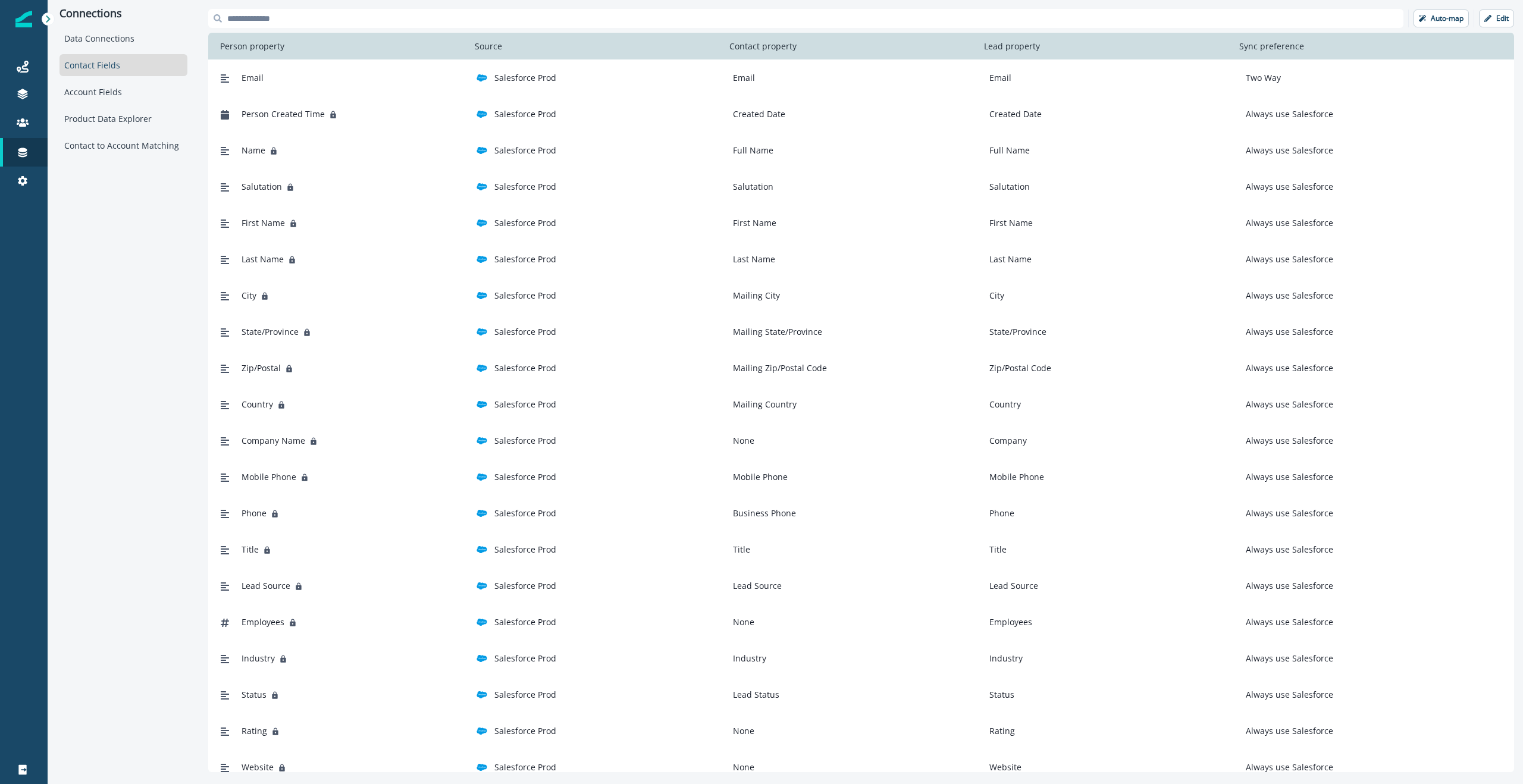
click at [296, 23] on input at bounding box center [805, 18] width 1195 height 19
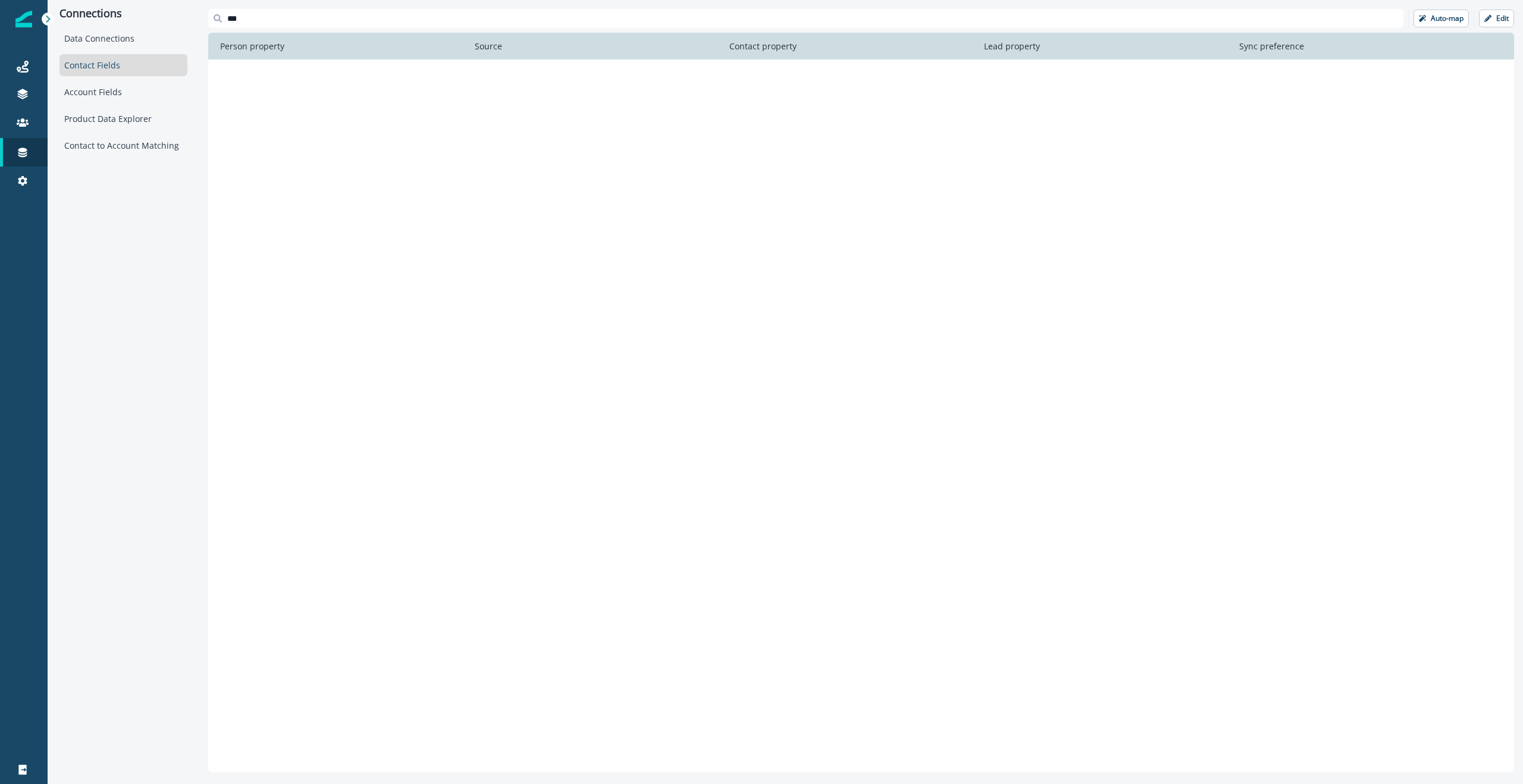
type input "****"
click at [321, 21] on input "****" at bounding box center [805, 18] width 1195 height 19
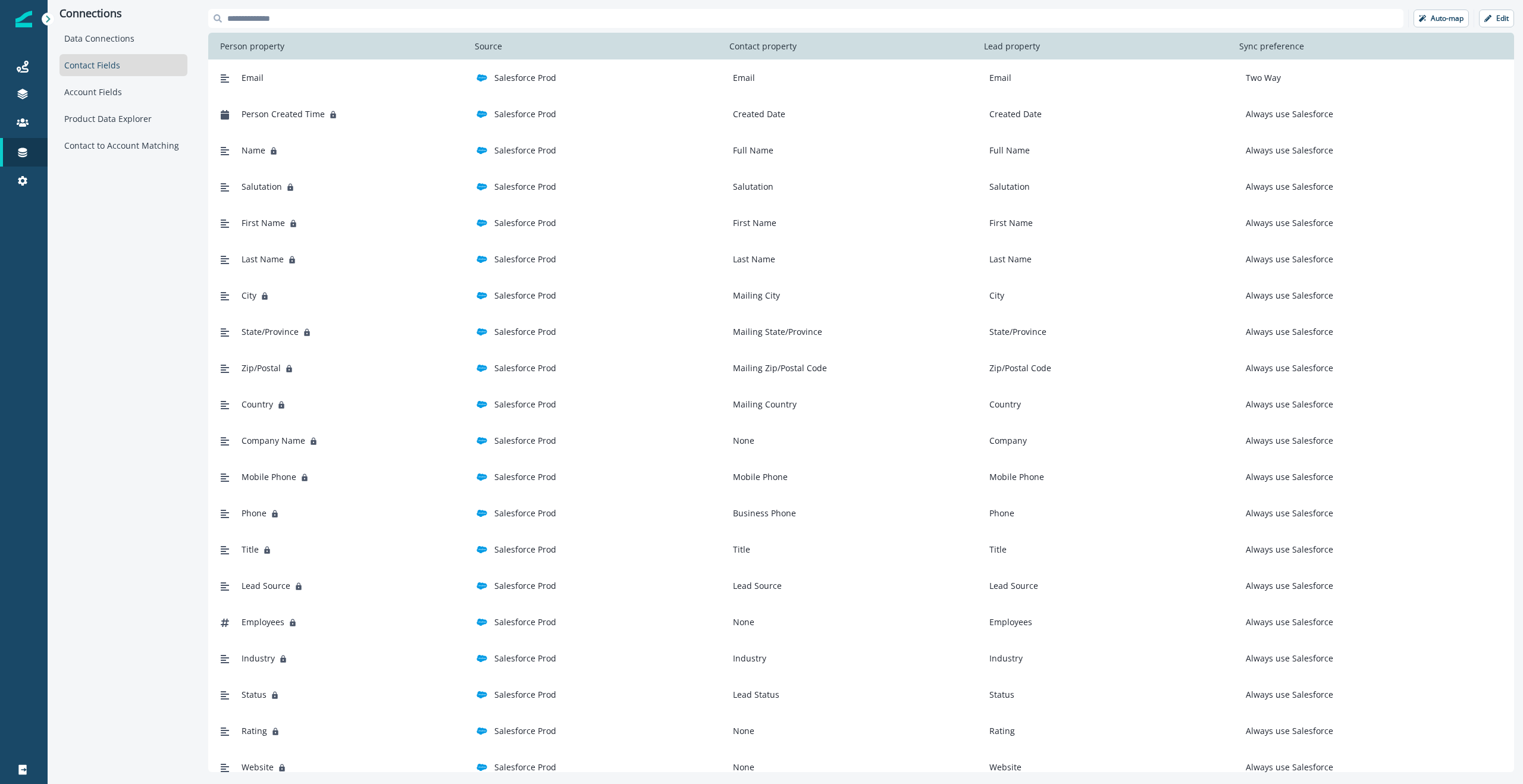
click at [137, 334] on div "Connections Data Connections Contact Fields Account Fields Product Data Explore…" at bounding box center [123, 390] width 151 height 781
click at [123, 273] on div "Connections Data Connections Contact Fields Account Fields Product Data Explore…" at bounding box center [123, 390] width 151 height 781
